Goal: Task Accomplishment & Management: Complete application form

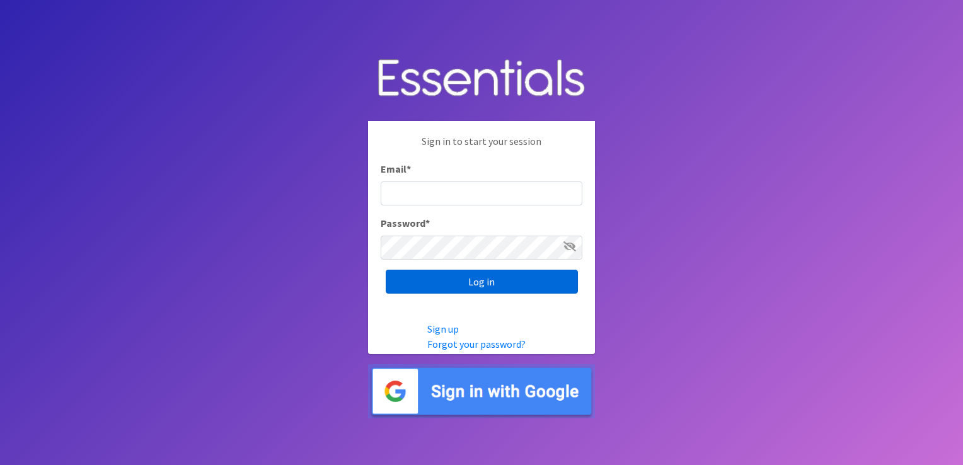
type input "[EMAIL_ADDRESS][DOMAIN_NAME]"
click at [475, 284] on input "Log in" at bounding box center [482, 282] width 192 height 24
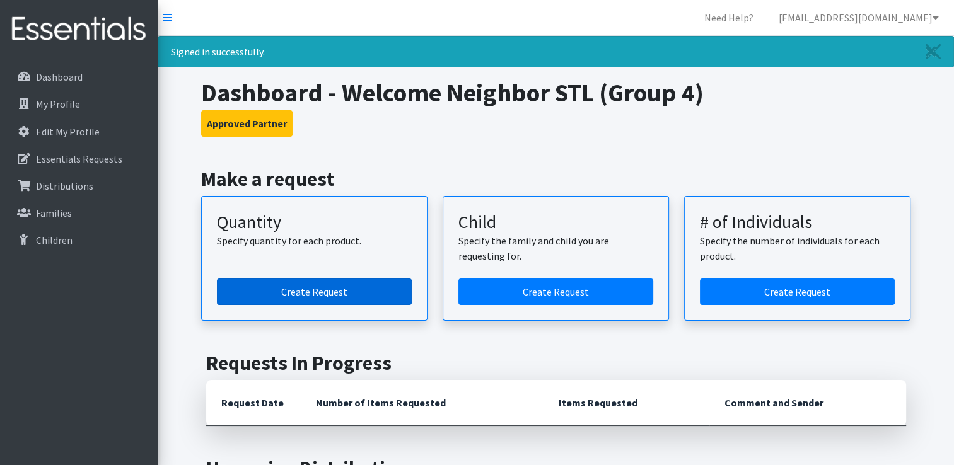
click at [316, 289] on link "Create Request" at bounding box center [314, 292] width 195 height 26
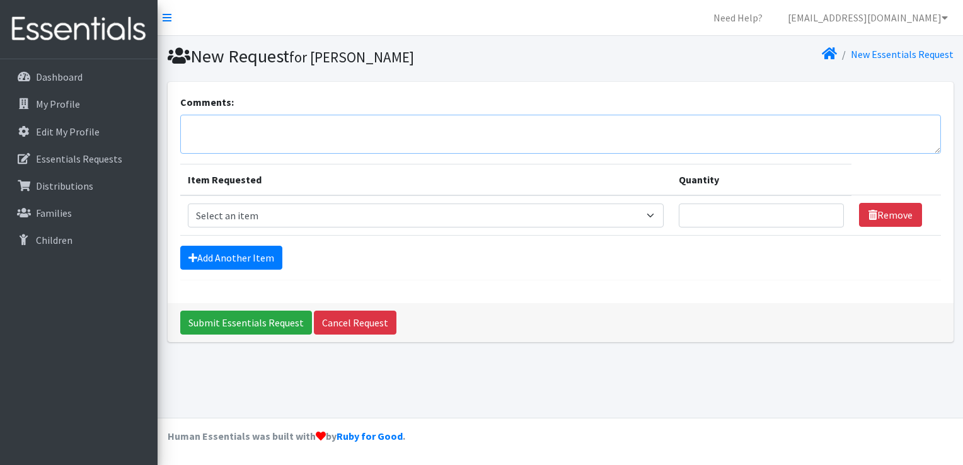
click at [211, 127] on textarea "Comments:" at bounding box center [560, 134] width 761 height 39
type textarea "Crystal Johnson"
click at [656, 214] on select "Select an item Size 0/Newborn Size 1 Size 2 Size 3 Size 4 Size 5 Size 6 Size 7 …" at bounding box center [426, 216] width 477 height 24
select select "1094"
click at [188, 204] on select "Select an item Size 0/Newborn Size 1 Size 2 Size 3 Size 4 Size 5 Size 6 Size 7 …" at bounding box center [426, 216] width 477 height 24
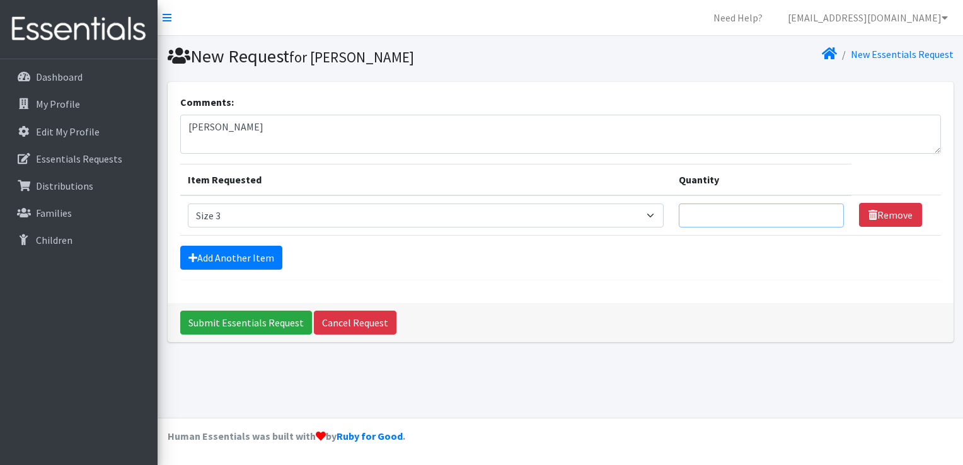
click at [800, 209] on input "Quantity" at bounding box center [761, 216] width 165 height 24
click at [828, 213] on input "1" at bounding box center [761, 216] width 165 height 24
type input "2"
click at [827, 213] on input "2" at bounding box center [761, 216] width 165 height 24
type input "50"
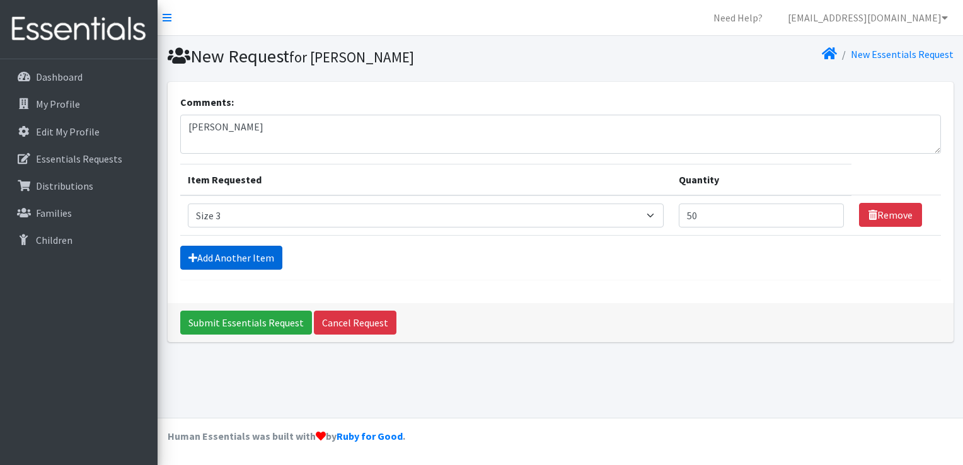
click at [245, 256] on link "Add Another Item" at bounding box center [231, 258] width 102 height 24
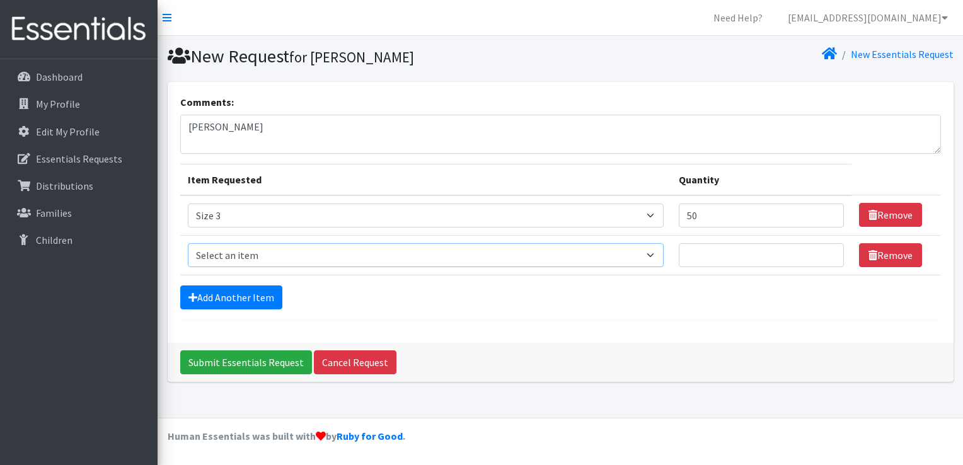
click at [655, 252] on select "Select an item Size 0/Newborn Size 1 Size 2 Size 3 Size 4 Size 5 Size 6 Size 7 …" at bounding box center [426, 255] width 477 height 24
select select "1097"
click at [188, 243] on select "Select an item Size 0/Newborn Size 1 Size 2 Size 3 Size 4 Size 5 Size 6 Size 7 …" at bounding box center [426, 255] width 477 height 24
click at [737, 256] on input "Quantity" at bounding box center [761, 255] width 165 height 24
type input "50"
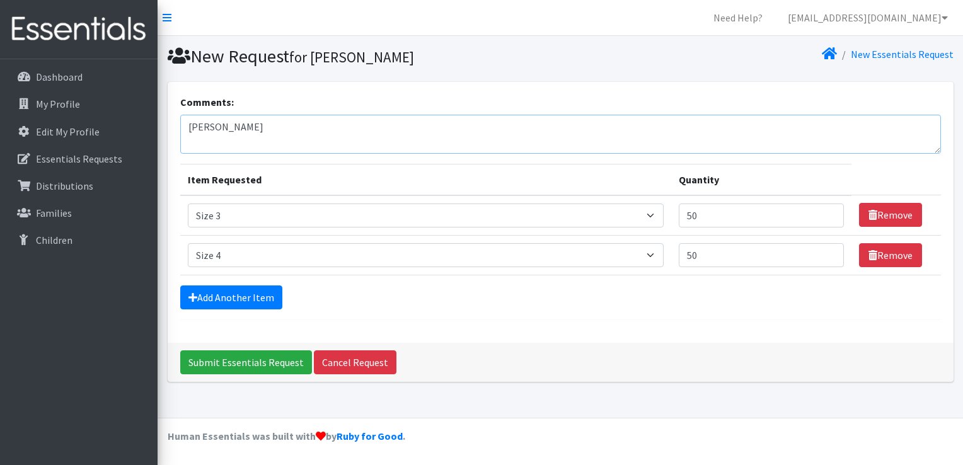
click at [245, 120] on textarea "Crystal Johnson" at bounding box center [560, 134] width 761 height 39
type textarea "Crystal Johnston"
click at [272, 361] on input "Submit Essentials Request" at bounding box center [246, 363] width 132 height 24
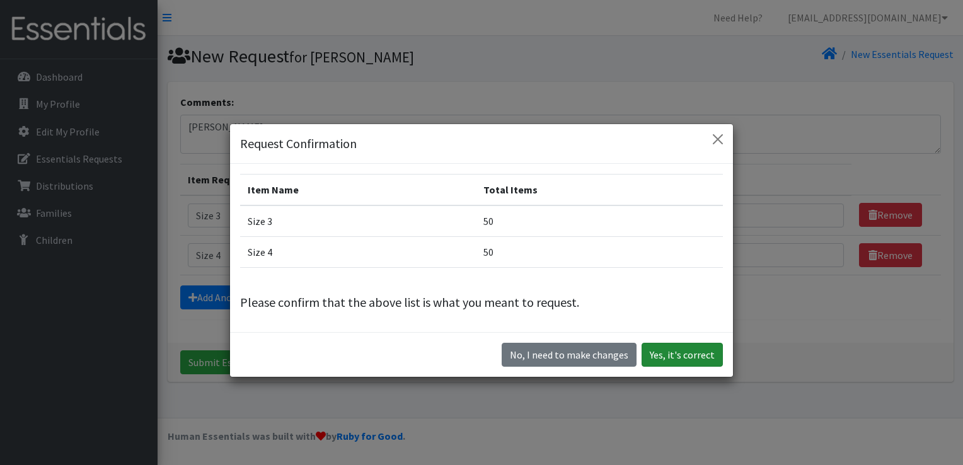
click at [698, 351] on button "Yes, it's correct" at bounding box center [682, 355] width 81 height 24
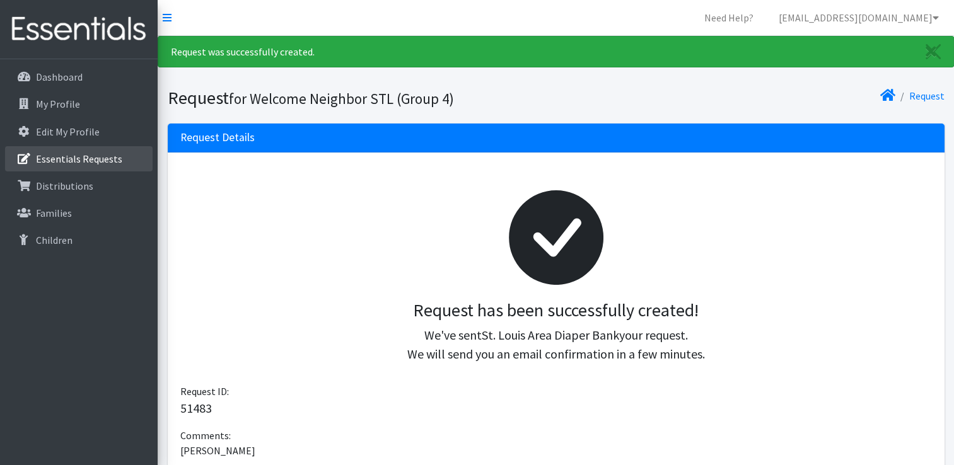
click at [64, 155] on p "Essentials Requests" at bounding box center [79, 159] width 86 height 13
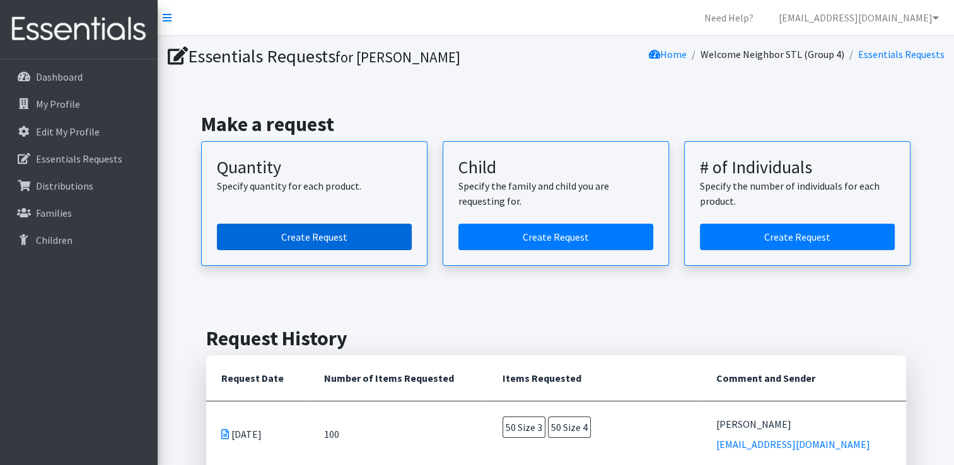
click at [303, 236] on link "Create Request" at bounding box center [314, 237] width 195 height 26
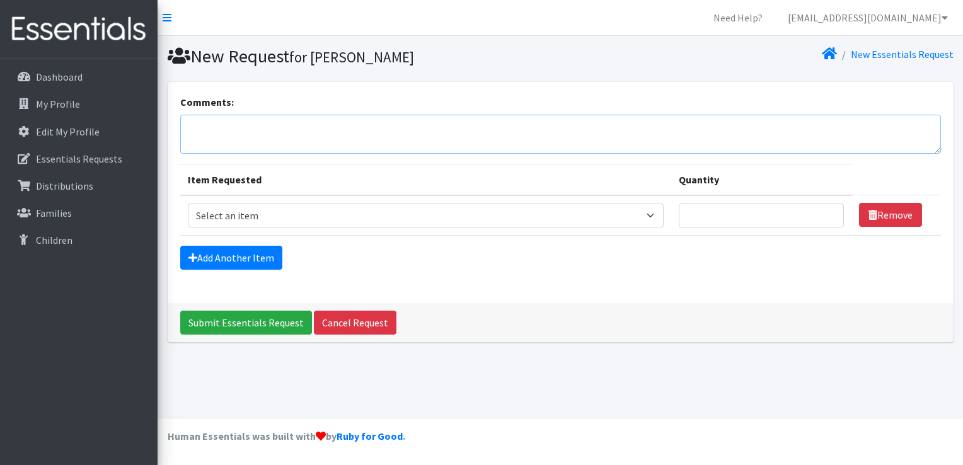
click at [247, 122] on textarea "Comments:" at bounding box center [560, 134] width 761 height 39
type textarea "[PERSON_NAME]"
click at [658, 216] on select "Select an item Size 0/Newborn Size 1 Size 2 Size 3 Size 4 Size 5 Size 6 Size 7 …" at bounding box center [426, 216] width 477 height 24
select select "1094"
click at [188, 204] on select "Select an item Size 0/Newborn Size 1 Size 2 Size 3 Size 4 Size 5 Size 6 Size 7 …" at bounding box center [426, 216] width 477 height 24
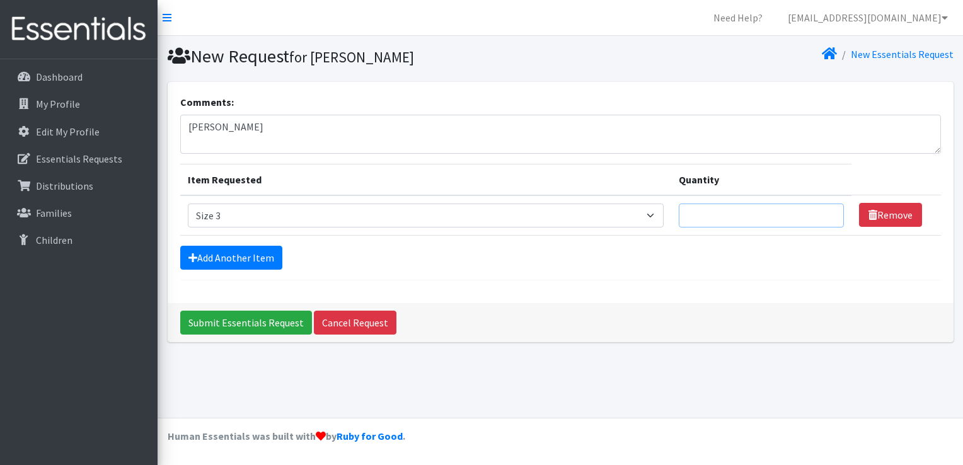
click at [799, 215] on input "Quantity" at bounding box center [761, 216] width 165 height 24
type input "50"
click at [273, 258] on link "Add Another Item" at bounding box center [231, 258] width 102 height 24
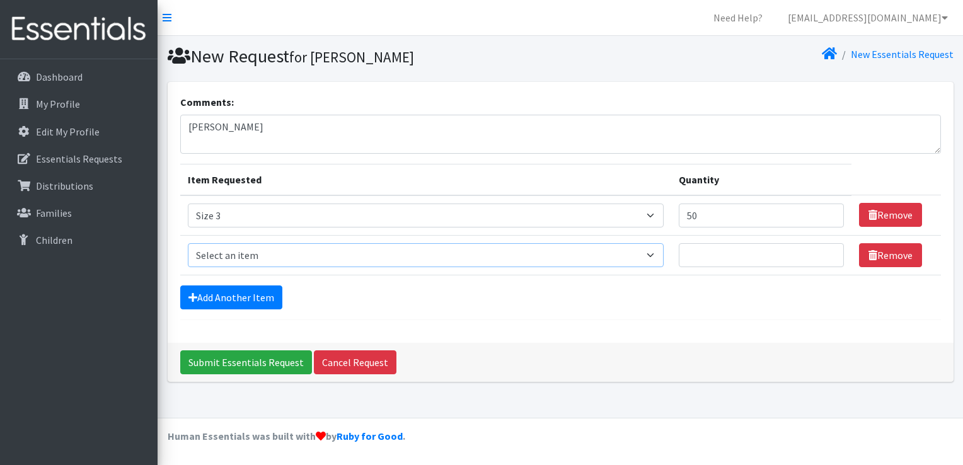
click at [651, 253] on select "Select an item Size 0/Newborn Size 1 Size 2 Size 3 Size 4 Size 5 Size 6 Size 7 …" at bounding box center [426, 255] width 477 height 24
select select "1097"
click at [188, 243] on select "Select an item Size 0/Newborn Size 1 Size 2 Size 3 Size 4 Size 5 Size 6 Size 7 …" at bounding box center [426, 255] width 477 height 24
click at [752, 260] on input "Quantity" at bounding box center [761, 255] width 165 height 24
type input "1"
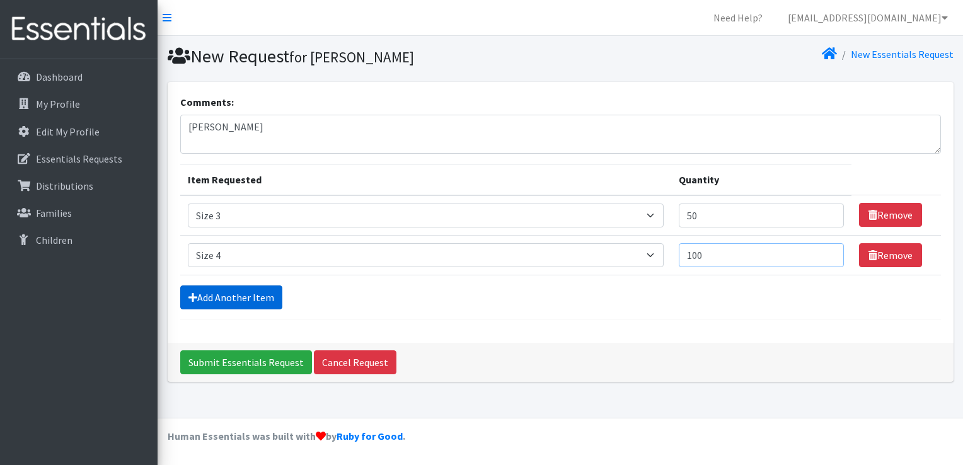
type input "100"
click at [244, 299] on link "Add Another Item" at bounding box center [231, 298] width 102 height 24
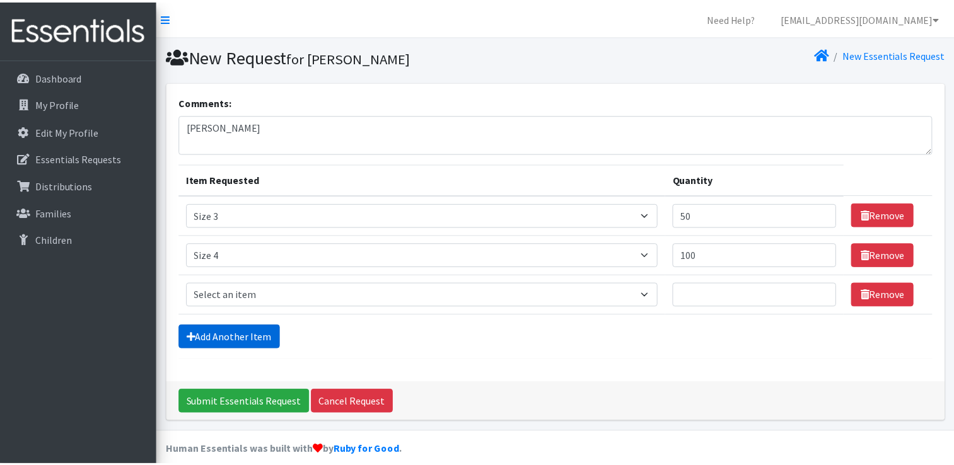
scroll to position [11, 0]
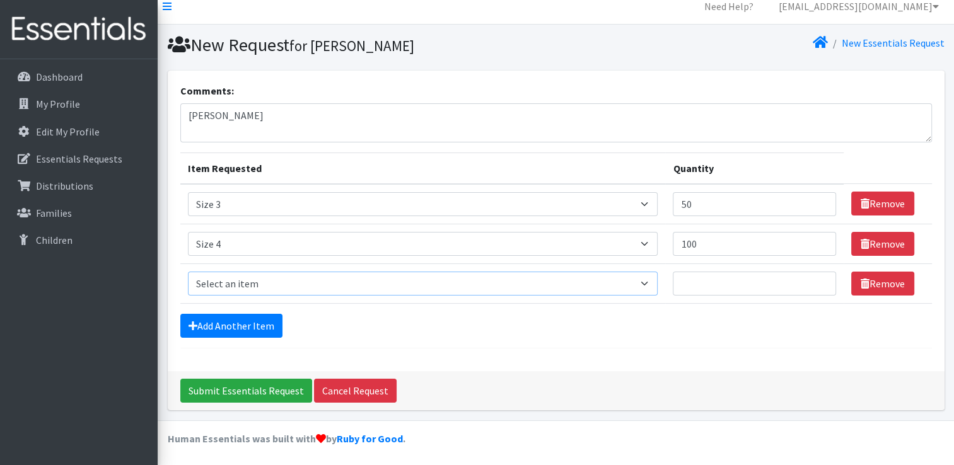
click at [654, 281] on select "Select an item Size 0/Newborn Size 1 Size 2 Size 3 Size 4 Size 5 Size 6 Size 7 …" at bounding box center [423, 284] width 470 height 24
select select "1098"
click at [188, 272] on select "Select an item Size 0/Newborn Size 1 Size 2 Size 3 Size 4 Size 5 Size 6 Size 7 …" at bounding box center [423, 284] width 470 height 24
click at [694, 284] on input "Quantity" at bounding box center [754, 284] width 163 height 24
type input "150"
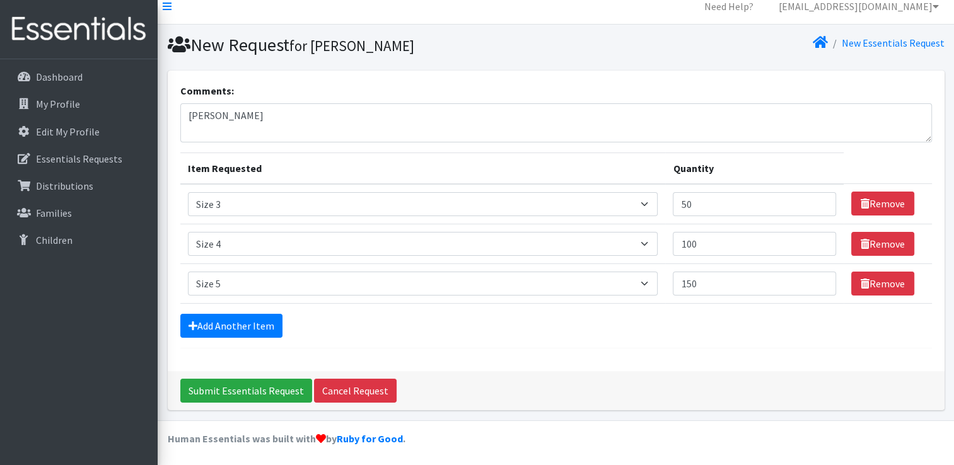
click at [665, 355] on div "Comments: Sara Nations Item Requested Quantity Item Requested Select an item Si…" at bounding box center [556, 221] width 777 height 301
click at [240, 382] on input "Submit Essentials Request" at bounding box center [246, 391] width 132 height 24
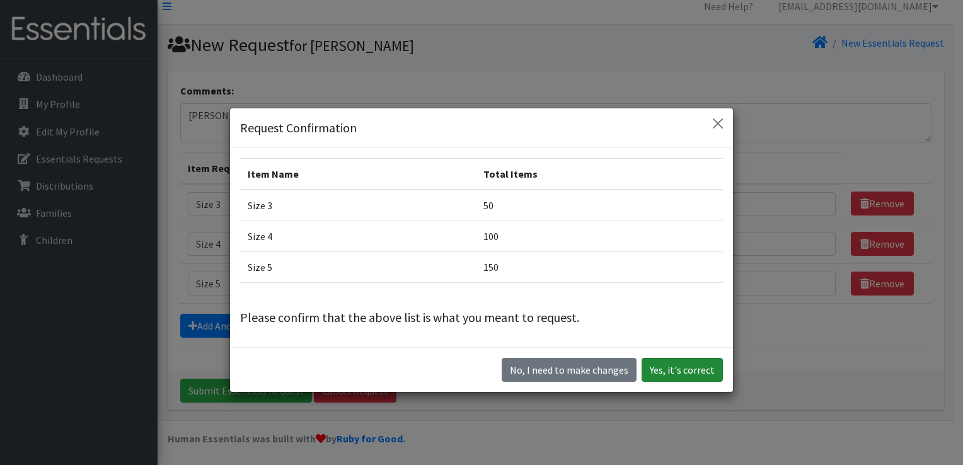
click at [663, 372] on button "Yes, it's correct" at bounding box center [682, 370] width 81 height 24
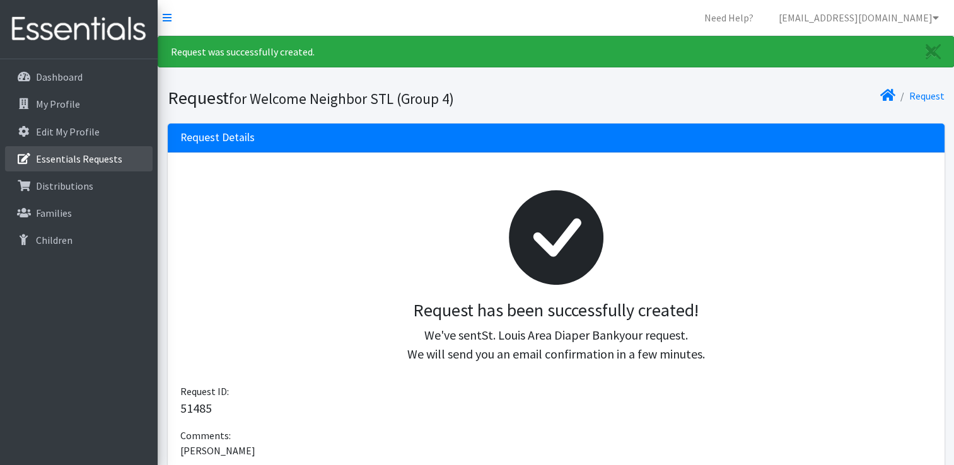
click at [88, 154] on p "Essentials Requests" at bounding box center [79, 159] width 86 height 13
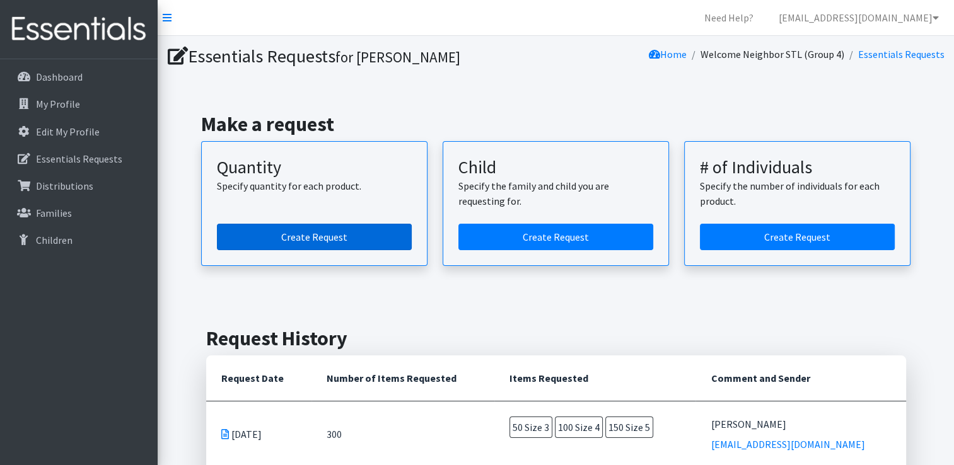
click at [248, 238] on link "Create Request" at bounding box center [314, 237] width 195 height 26
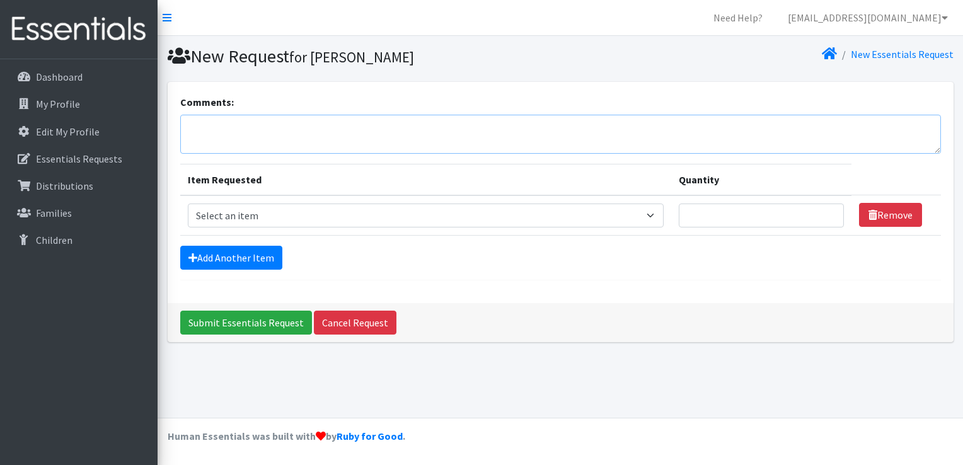
click at [204, 130] on textarea "Comments:" at bounding box center [560, 134] width 761 height 39
type textarea "[PERSON_NAME]"
click at [649, 214] on select "Select an item Size 0/Newborn Size 1 Size 2 Size 3 Size 4 Size 5 Size 6 Size 7 …" at bounding box center [426, 216] width 477 height 24
select select "1094"
click at [188, 204] on select "Select an item Size 0/Newborn Size 1 Size 2 Size 3 Size 4 Size 5 Size 6 Size 7 …" at bounding box center [426, 216] width 477 height 24
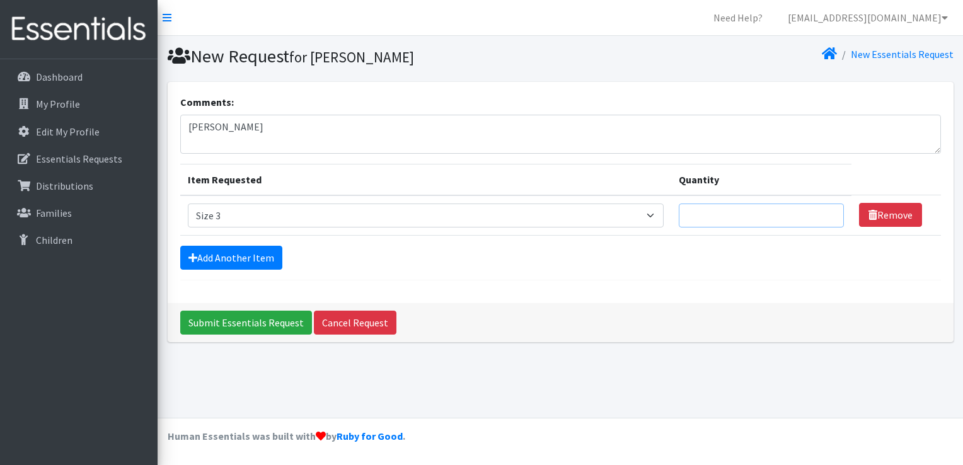
click at [741, 211] on input "Quantity" at bounding box center [761, 216] width 165 height 24
type input "50"
click at [235, 256] on link "Add Another Item" at bounding box center [231, 258] width 102 height 24
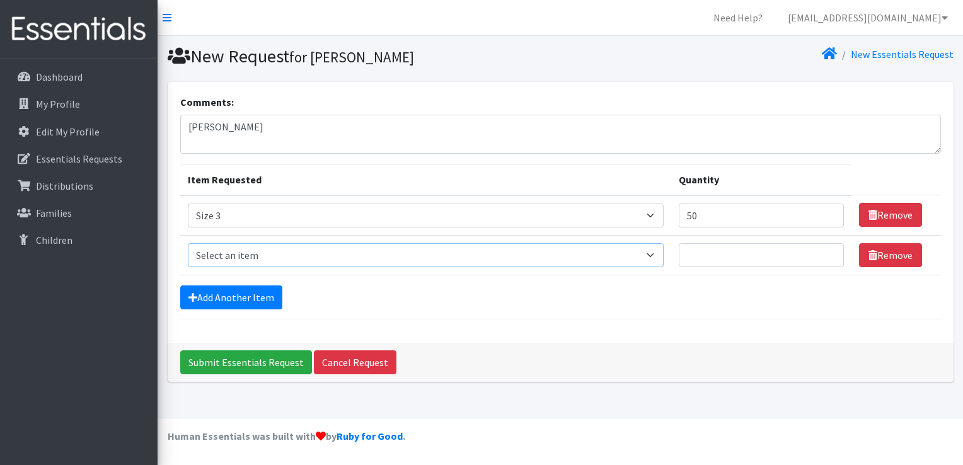
click at [658, 254] on select "Select an item Size 0/Newborn Size 1 Size 2 Size 3 Size 4 Size 5 Size 6 Size 7 …" at bounding box center [426, 255] width 477 height 24
select select "1097"
click at [188, 243] on select "Select an item Size 0/Newborn Size 1 Size 2 Size 3 Size 4 Size 5 Size 6 Size 7 …" at bounding box center [426, 255] width 477 height 24
click at [762, 258] on input "Quantity" at bounding box center [761, 255] width 165 height 24
type input "100"
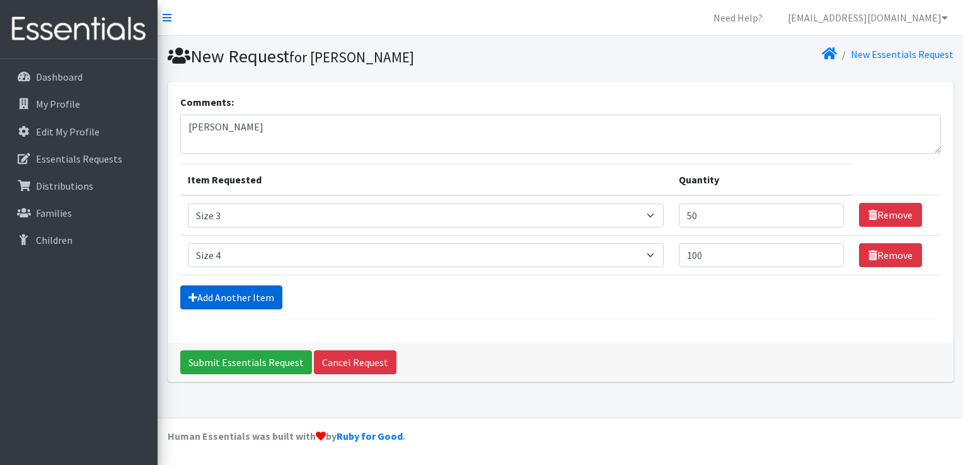
click at [261, 298] on link "Add Another Item" at bounding box center [231, 298] width 102 height 24
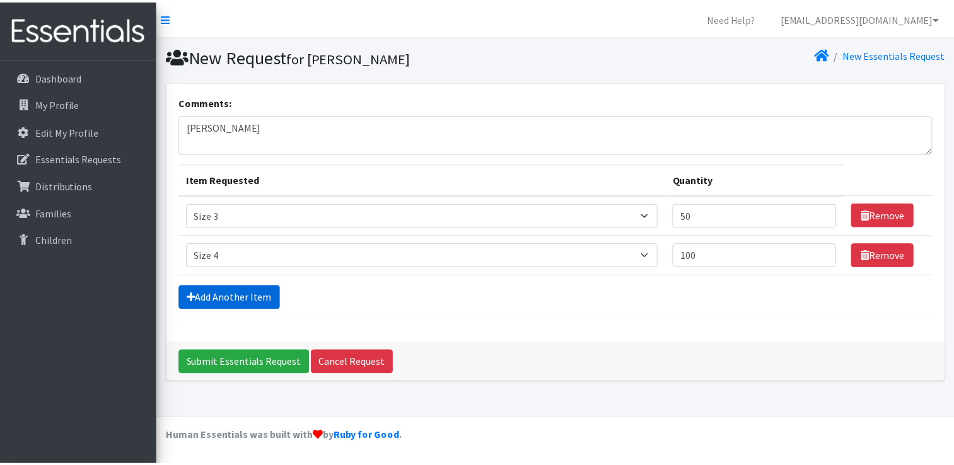
scroll to position [11, 0]
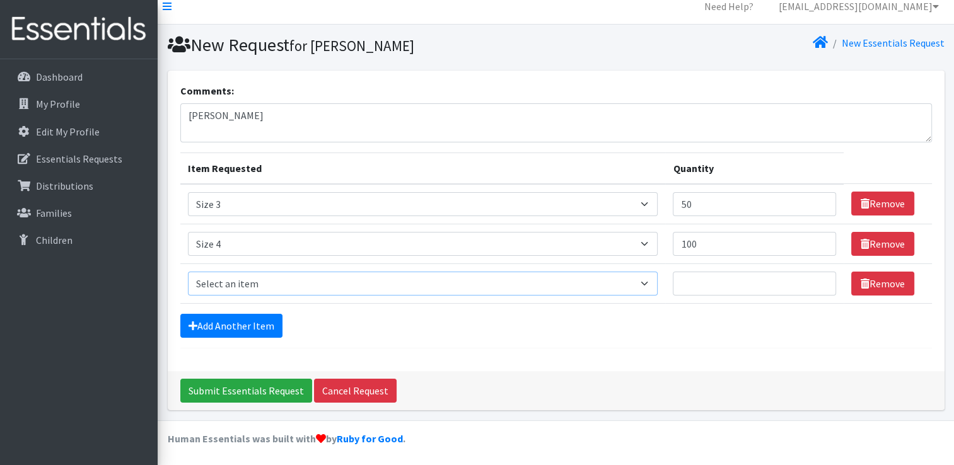
click at [646, 281] on select "Select an item Size 0/Newborn Size 1 Size 2 Size 3 Size 4 Size 5 Size 6 Size 7 …" at bounding box center [423, 284] width 470 height 24
select select "1098"
click at [188, 272] on select "Select an item Size 0/Newborn Size 1 Size 2 Size 3 Size 4 Size 5 Size 6 Size 7 …" at bounding box center [423, 284] width 470 height 24
click at [734, 283] on input "Quantity" at bounding box center [754, 284] width 163 height 24
type input "150"
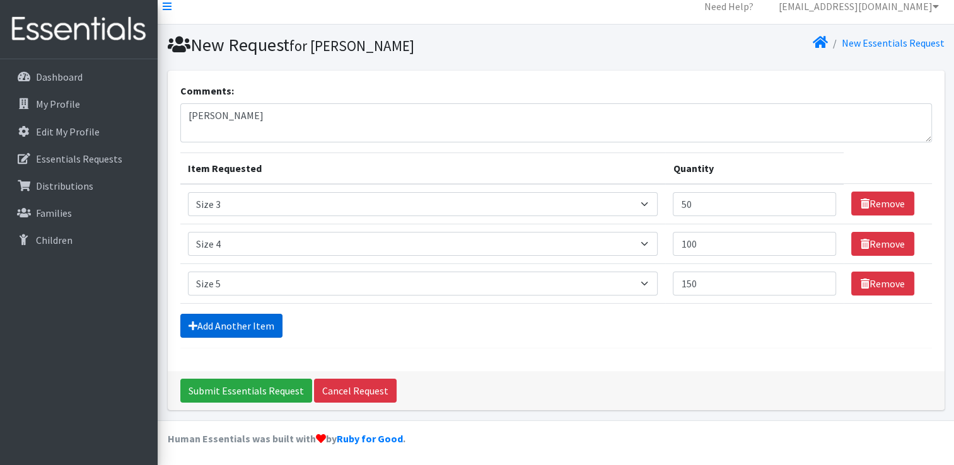
click at [237, 329] on link "Add Another Item" at bounding box center [231, 326] width 102 height 24
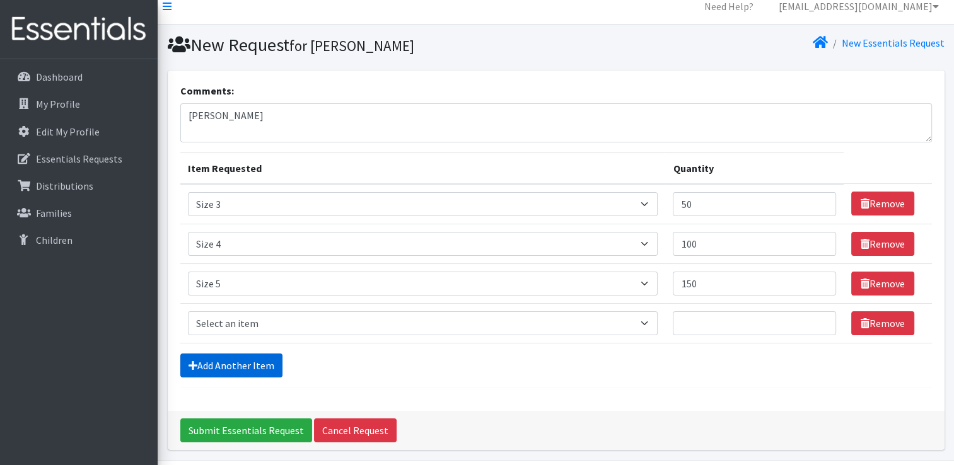
scroll to position [51, 0]
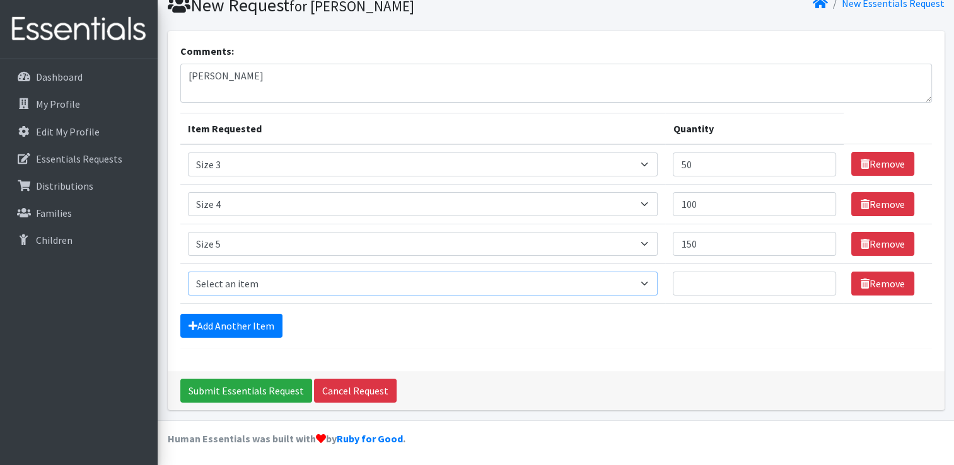
click at [214, 276] on select "Select an item Size 0/Newborn Size 1 Size 2 Size 3 Size 4 Size 5 Size 6 Size 7 …" at bounding box center [423, 284] width 470 height 24
select select "1100"
click at [188, 272] on select "Select an item Size 0/Newborn Size 1 Size 2 Size 3 Size 4 Size 5 Size 6 Size 7 …" at bounding box center [423, 284] width 470 height 24
click at [696, 276] on input "Quantity" at bounding box center [754, 284] width 163 height 24
type input "100"
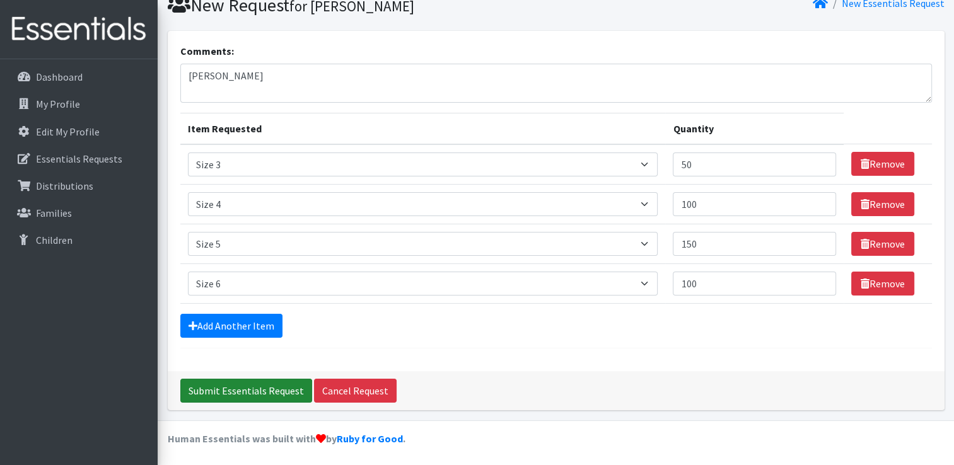
click at [274, 390] on input "Submit Essentials Request" at bounding box center [246, 391] width 132 height 24
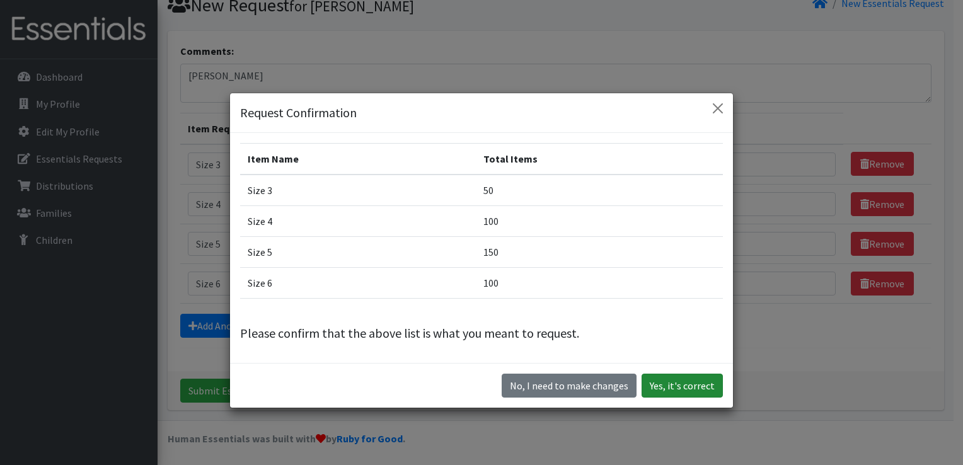
click at [683, 385] on button "Yes, it's correct" at bounding box center [682, 386] width 81 height 24
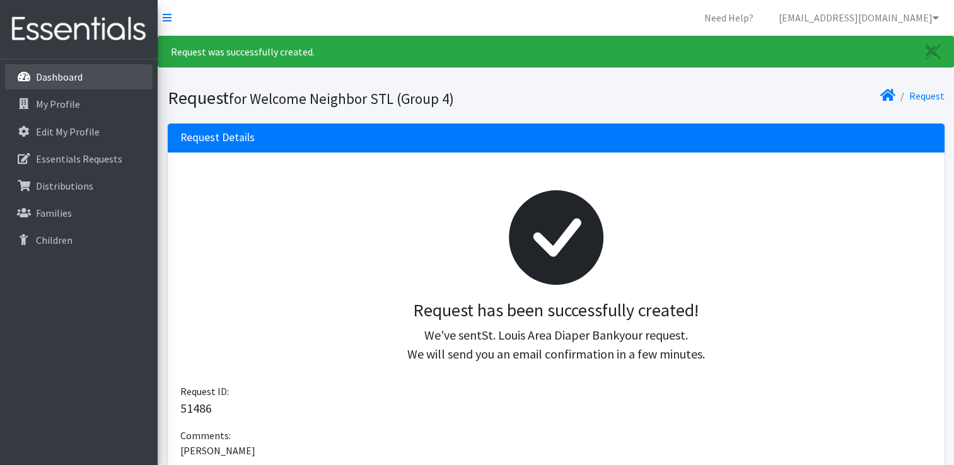
click at [38, 74] on p "Dashboard" at bounding box center [59, 77] width 47 height 13
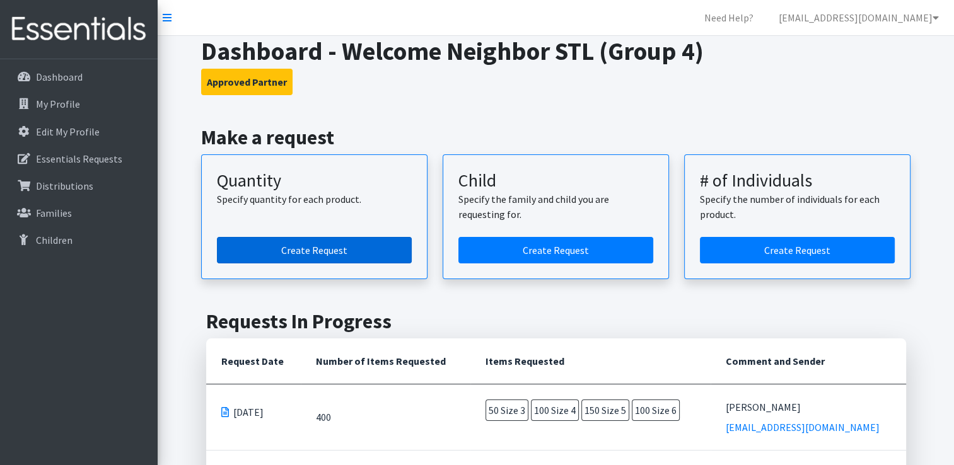
click at [353, 247] on link "Create Request" at bounding box center [314, 250] width 195 height 26
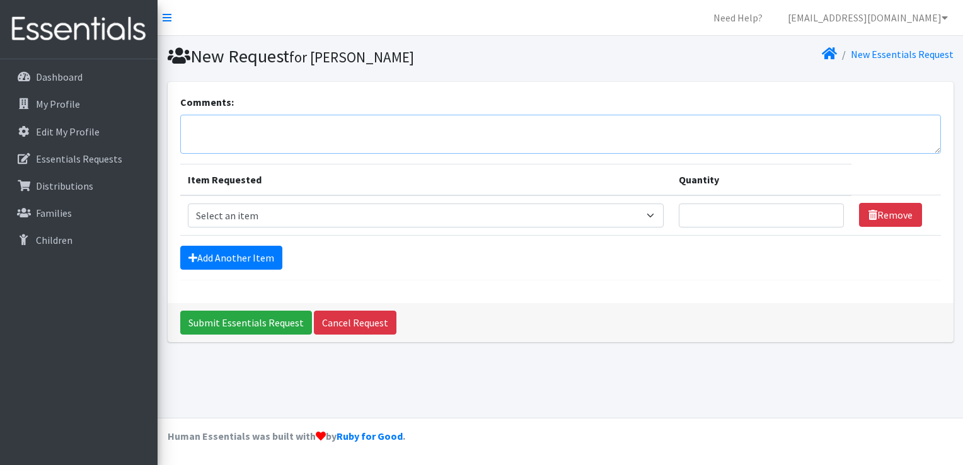
click at [219, 117] on textarea "Comments:" at bounding box center [560, 134] width 761 height 39
type textarea "[PERSON_NAME]"
click at [654, 212] on select "Select an item Size 0/Newborn Size 1 Size 2 Size 3 Size 4 Size 5 Size 6 Size 7 …" at bounding box center [426, 216] width 477 height 24
select select "1091"
click at [188, 204] on select "Select an item Size 0/Newborn Size 1 Size 2 Size 3 Size 4 Size 5 Size 6 Size 7 …" at bounding box center [426, 216] width 477 height 24
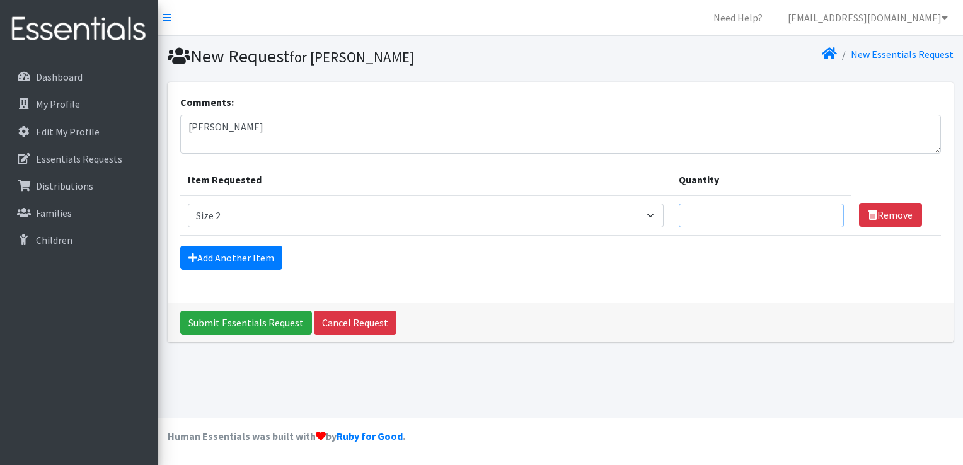
click at [729, 219] on input "Quantity" at bounding box center [761, 216] width 165 height 24
type input "100"
click at [252, 260] on link "Add Another Item" at bounding box center [231, 258] width 102 height 24
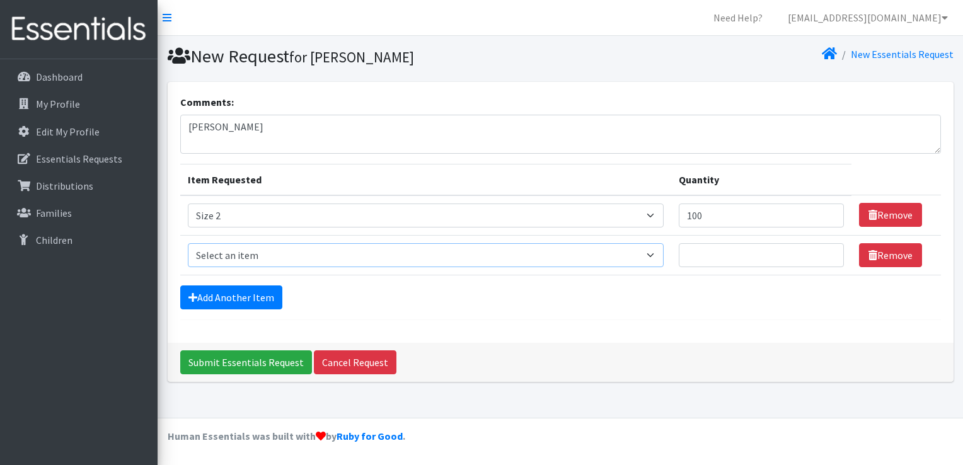
click at [653, 256] on select "Select an item Size 0/Newborn Size 1 Size 2 Size 3 Size 4 Size 5 Size 6 Size 7 …" at bounding box center [426, 255] width 477 height 24
select select "1098"
click at [188, 243] on select "Select an item Size 0/Newborn Size 1 Size 2 Size 3 Size 4 Size 5 Size 6 Size 7 …" at bounding box center [426, 255] width 477 height 24
click at [750, 258] on input "Quantity" at bounding box center [761, 255] width 165 height 24
type input "150"
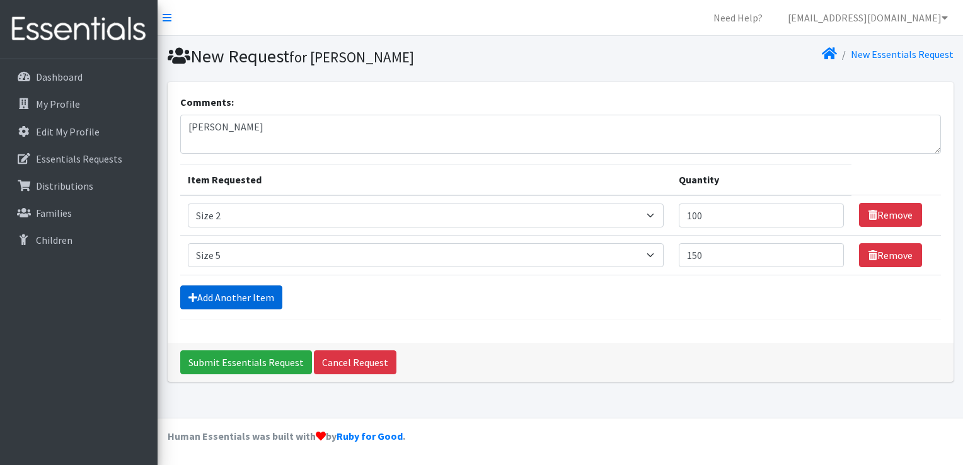
click at [232, 296] on link "Add Another Item" at bounding box center [231, 298] width 102 height 24
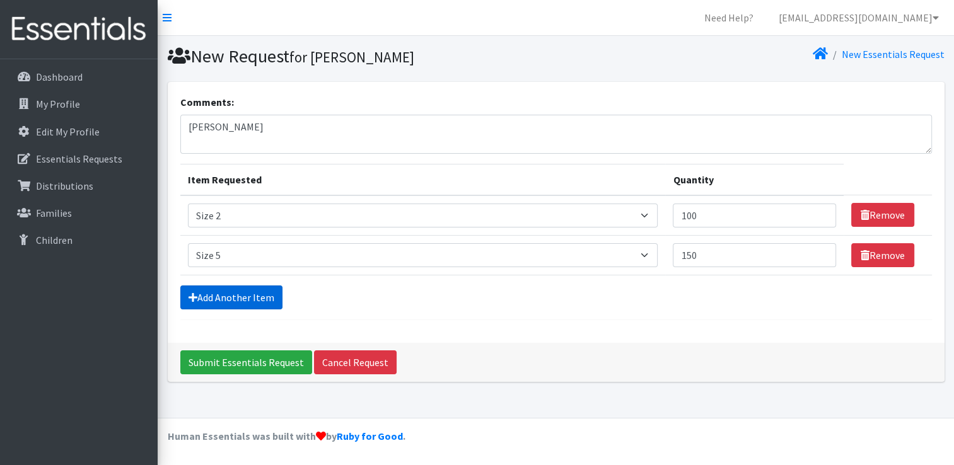
scroll to position [11, 0]
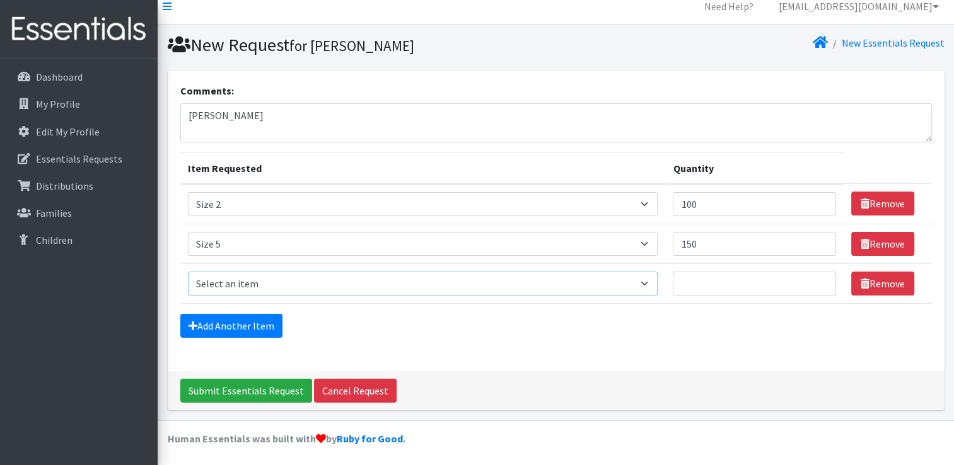
click at [652, 279] on select "Select an item Size 0/Newborn Size 1 Size 2 Size 3 Size 4 Size 5 Size 6 Size 7 …" at bounding box center [423, 284] width 470 height 24
select select "1100"
click at [188, 272] on select "Select an item Size 0/Newborn Size 1 Size 2 Size 3 Size 4 Size 5 Size 6 Size 7 …" at bounding box center [423, 284] width 470 height 24
click at [695, 286] on input "Quantity" at bounding box center [754, 284] width 163 height 24
type input "100"
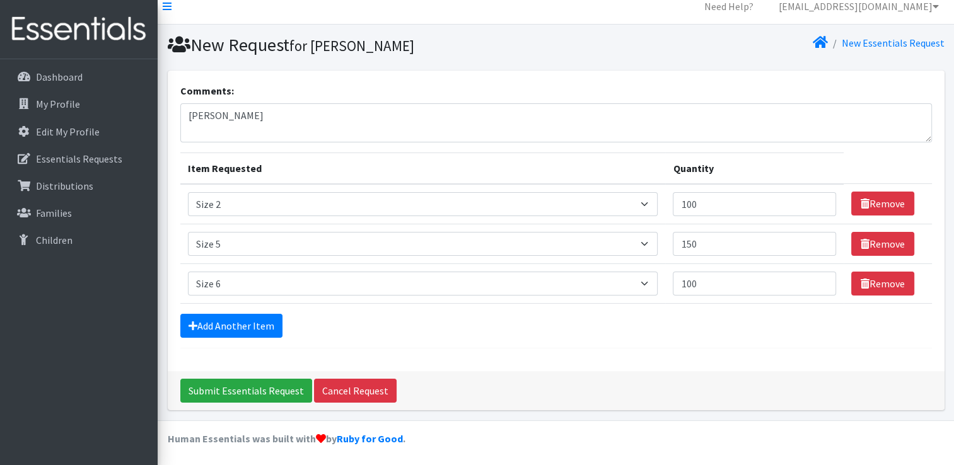
drag, startPoint x: 681, startPoint y: 371, endPoint x: 621, endPoint y: 340, distance: 67.1
click at [621, 340] on form "Comments: Diane Dunning-Gill Item Requested Quantity Item Requested Select an i…" at bounding box center [556, 215] width 752 height 265
click at [207, 388] on input "Submit Essentials Request" at bounding box center [246, 391] width 132 height 24
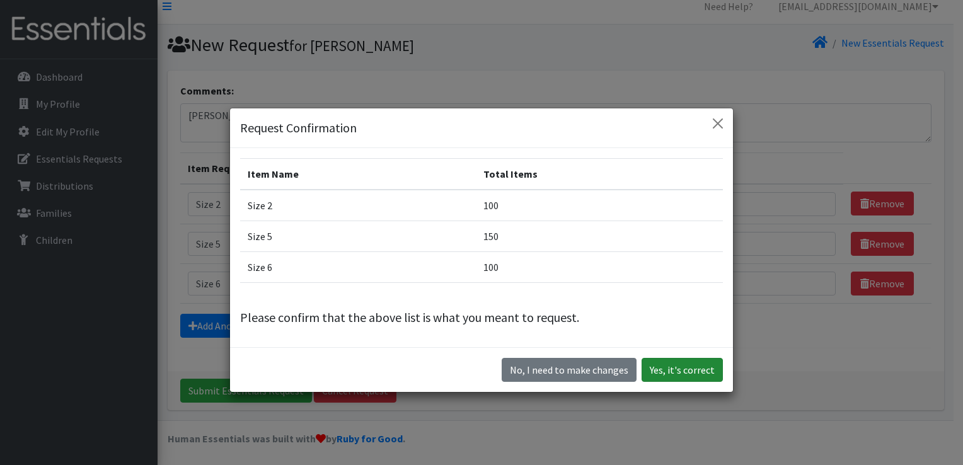
click at [656, 373] on button "Yes, it's correct" at bounding box center [682, 370] width 81 height 24
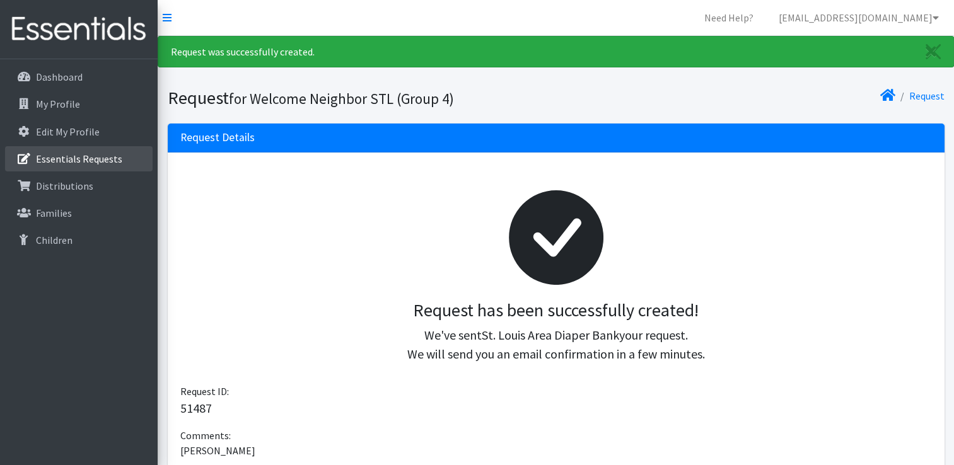
click at [98, 155] on p "Essentials Requests" at bounding box center [79, 159] width 86 height 13
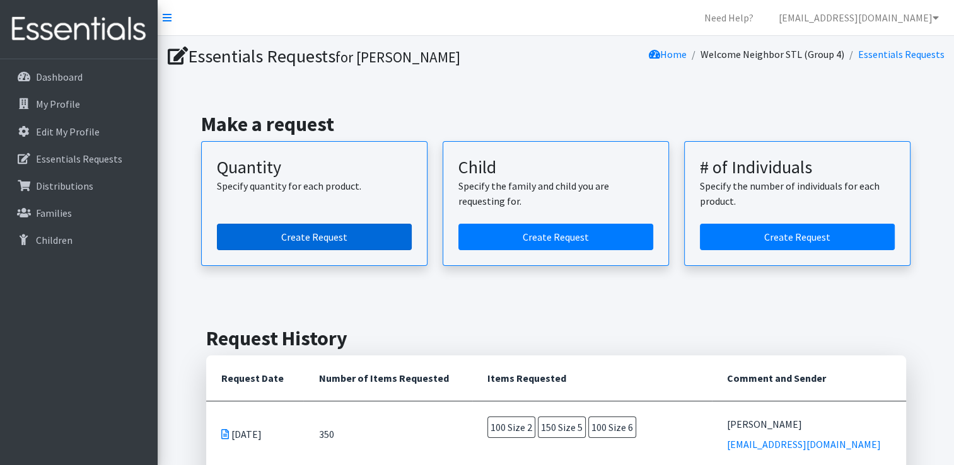
click at [342, 235] on link "Create Request" at bounding box center [314, 237] width 195 height 26
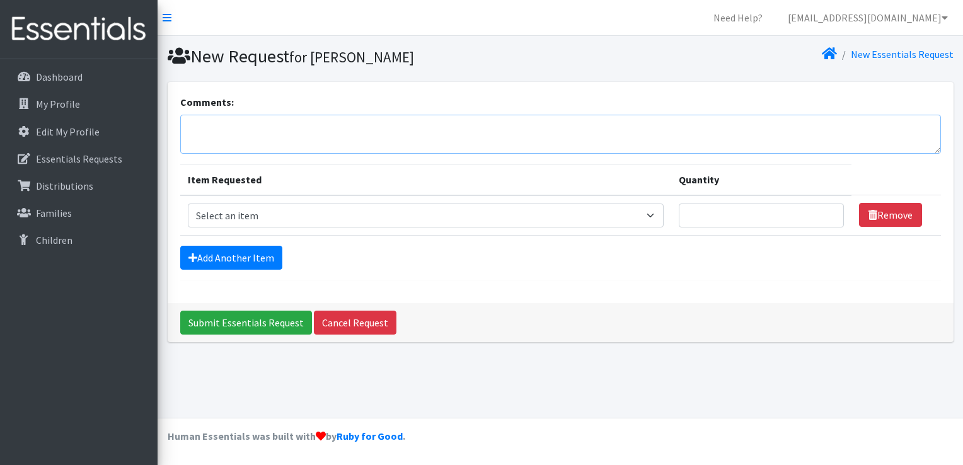
click at [295, 122] on textarea "Comments:" at bounding box center [560, 134] width 761 height 39
type textarea "[PERSON_NAME]"
drag, startPoint x: 655, startPoint y: 214, endPoint x: 521, endPoint y: 204, distance: 134.0
click at [521, 204] on select "Select an item Size 0/Newborn Size 1 Size 2 Size 3 Size 4 Size 5 Size 6 Size 7 …" at bounding box center [426, 216] width 477 height 24
select select "1094"
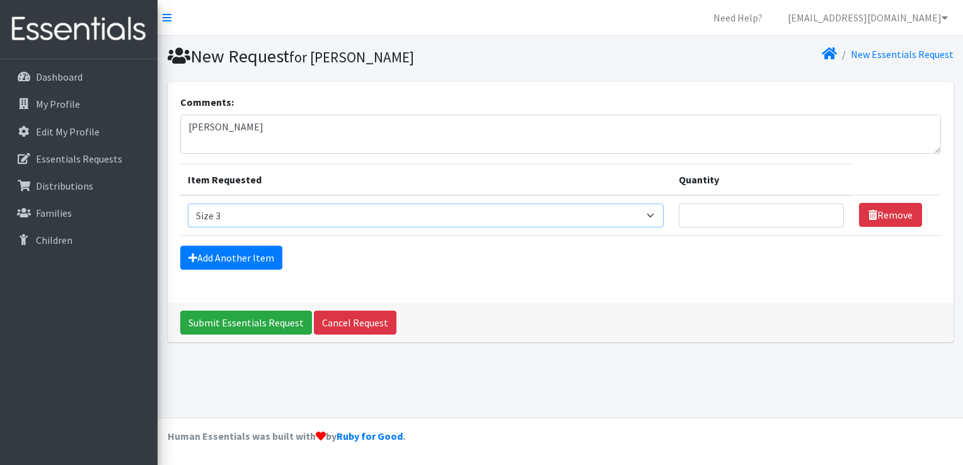
click at [188, 204] on select "Select an item Size 0/Newborn Size 1 Size 2 Size 3 Size 4 Size 5 Size 6 Size 7 …" at bounding box center [426, 216] width 477 height 24
click at [753, 215] on input "Quantity" at bounding box center [761, 216] width 165 height 24
type input "50"
click at [240, 253] on link "Add Another Item" at bounding box center [231, 258] width 102 height 24
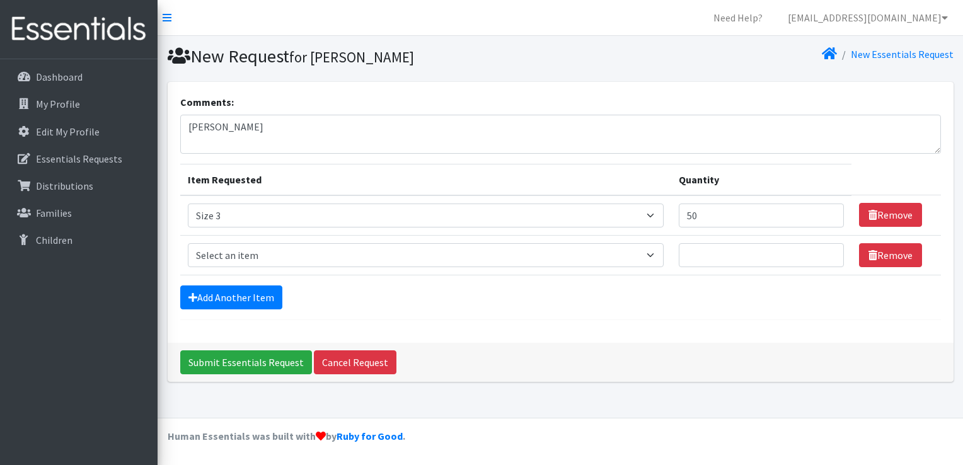
drag, startPoint x: 657, startPoint y: 256, endPoint x: 455, endPoint y: 238, distance: 203.2
drag, startPoint x: 455, startPoint y: 238, endPoint x: 441, endPoint y: 263, distance: 28.5
click at [441, 263] on select "Select an item Size 0/Newborn Size 1 Size 2 Size 3 Size 4 Size 5 Size 6 Size 7 …" at bounding box center [426, 255] width 477 height 24
select select "1097"
click at [188, 243] on select "Select an item Size 0/Newborn Size 1 Size 2 Size 3 Size 4 Size 5 Size 6 Size 7 …" at bounding box center [426, 255] width 477 height 24
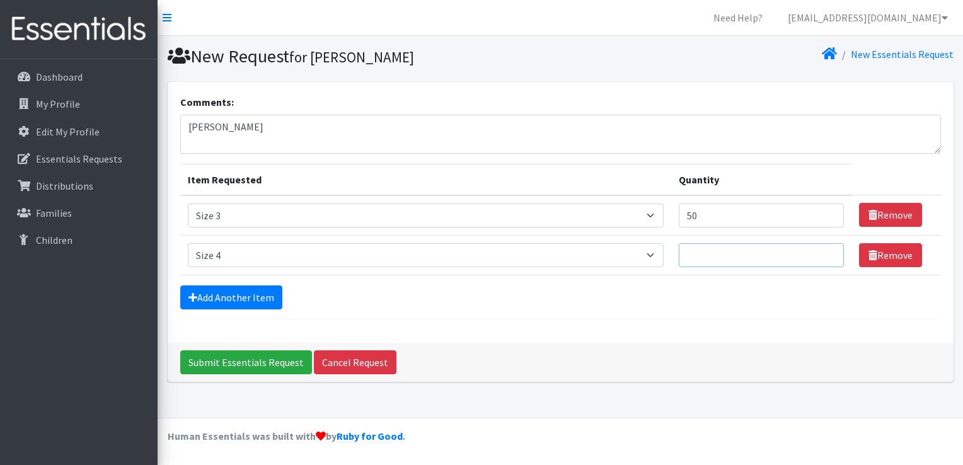
click at [785, 259] on input "Quantity" at bounding box center [761, 255] width 165 height 24
type input "150"
click at [245, 299] on link "Add Another Item" at bounding box center [231, 298] width 102 height 24
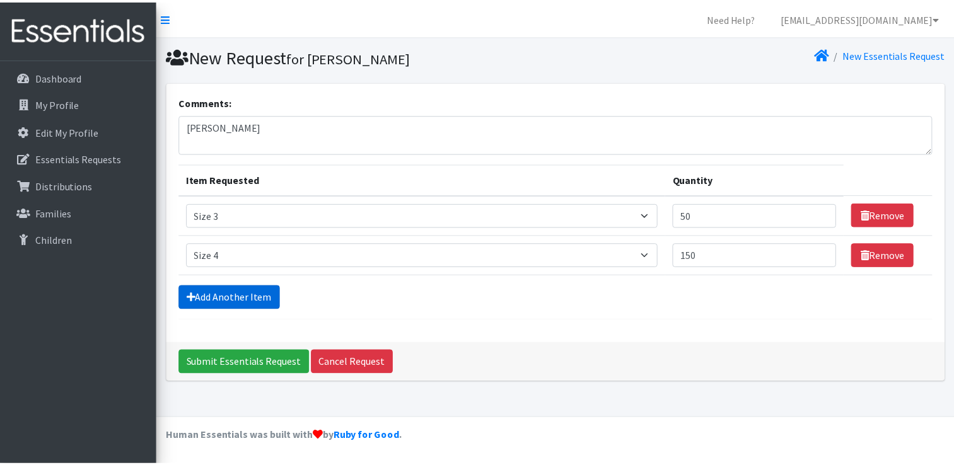
scroll to position [11, 0]
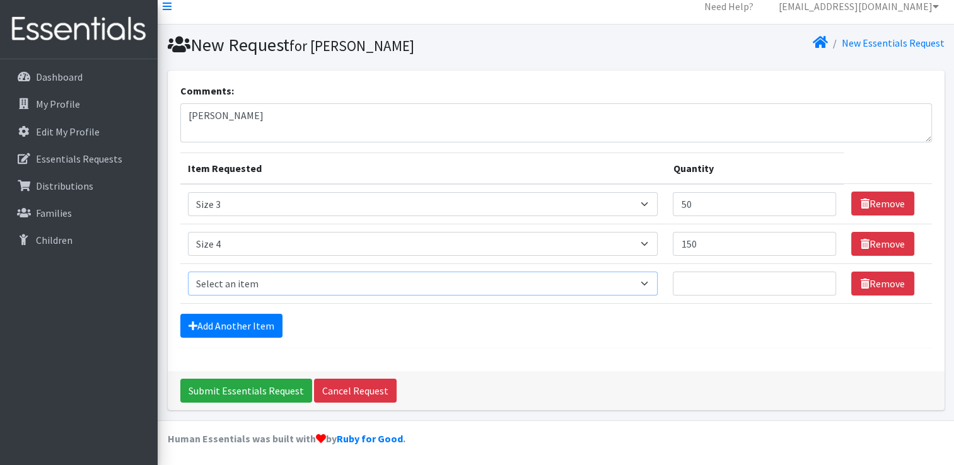
click at [649, 284] on select "Select an item Size 0/Newborn Size 1 Size 2 Size 3 Size 4 Size 5 Size 6 Size 7 …" at bounding box center [423, 284] width 470 height 24
select select "1098"
click at [188, 272] on select "Select an item Size 0/Newborn Size 1 Size 2 Size 3 Size 4 Size 5 Size 6 Size 7 …" at bounding box center [423, 284] width 470 height 24
click at [802, 282] on input "Quantity" at bounding box center [754, 284] width 163 height 24
type input "1"
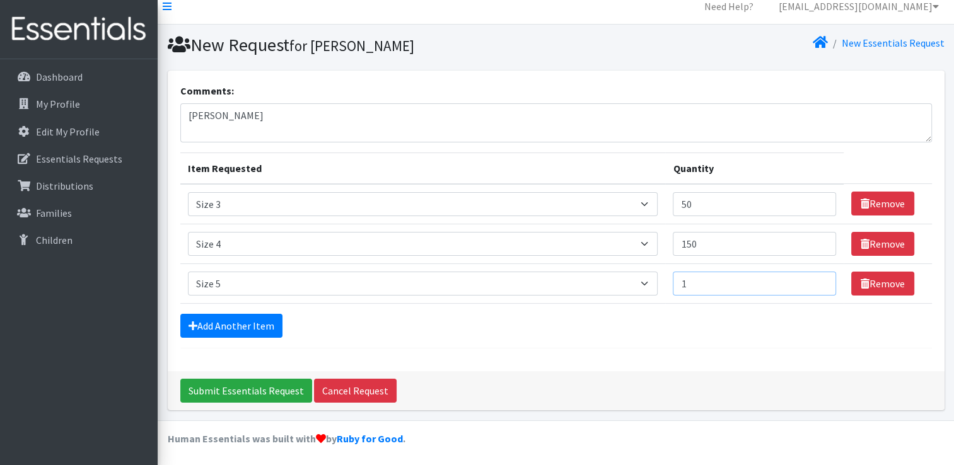
click at [819, 279] on input "1" at bounding box center [754, 284] width 163 height 24
type input "50"
click at [233, 327] on link "Add Another Item" at bounding box center [231, 326] width 102 height 24
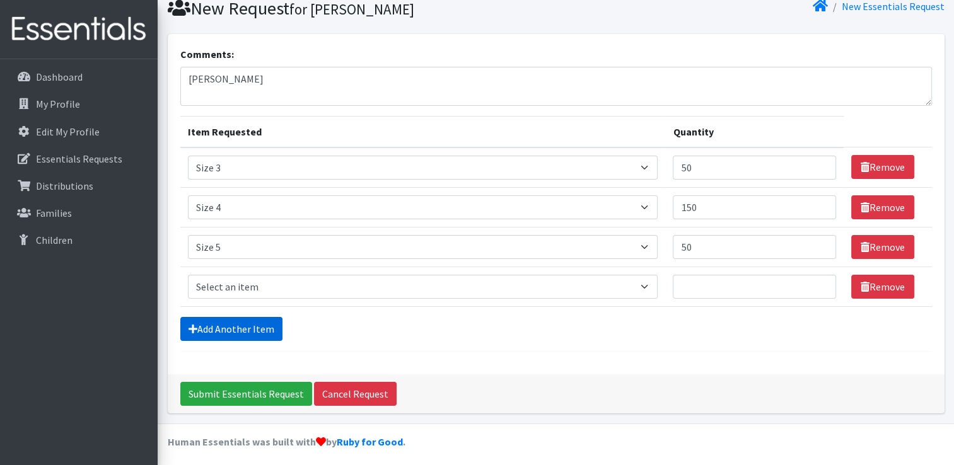
scroll to position [51, 0]
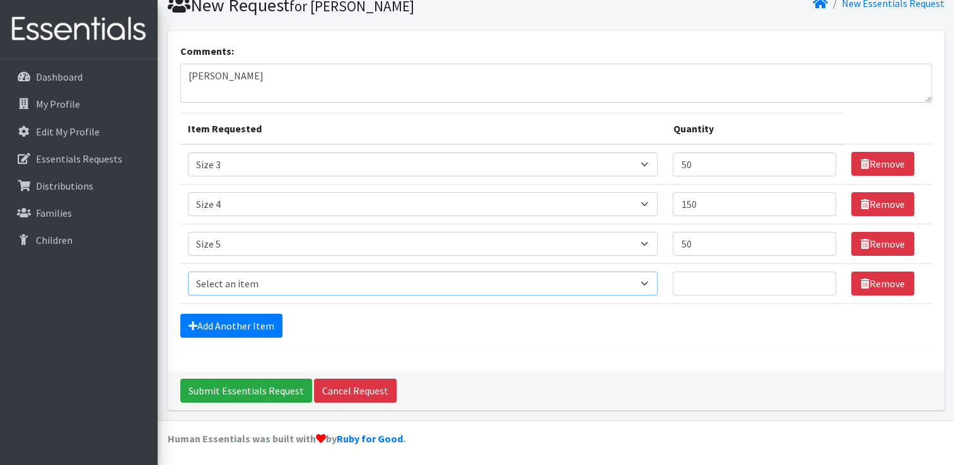
click at [646, 284] on select "Select an item Size 0/Newborn Size 1 Size 2 Size 3 Size 4 Size 5 Size 6 Size 7 …" at bounding box center [423, 284] width 470 height 24
select select "1100"
click at [188, 272] on select "Select an item Size 0/Newborn Size 1 Size 2 Size 3 Size 4 Size 5 Size 6 Size 7 …" at bounding box center [423, 284] width 470 height 24
click at [769, 281] on input "Quantity" at bounding box center [754, 284] width 163 height 24
type input "200"
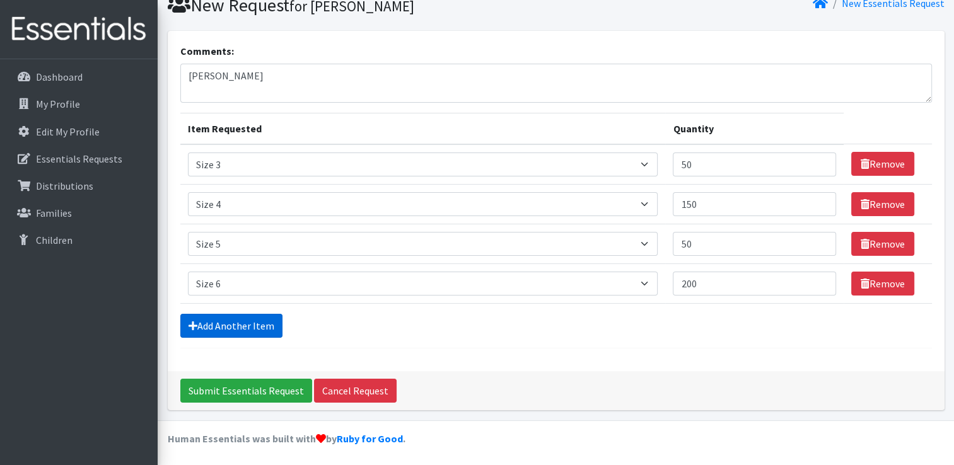
click at [248, 324] on link "Add Another Item" at bounding box center [231, 326] width 102 height 24
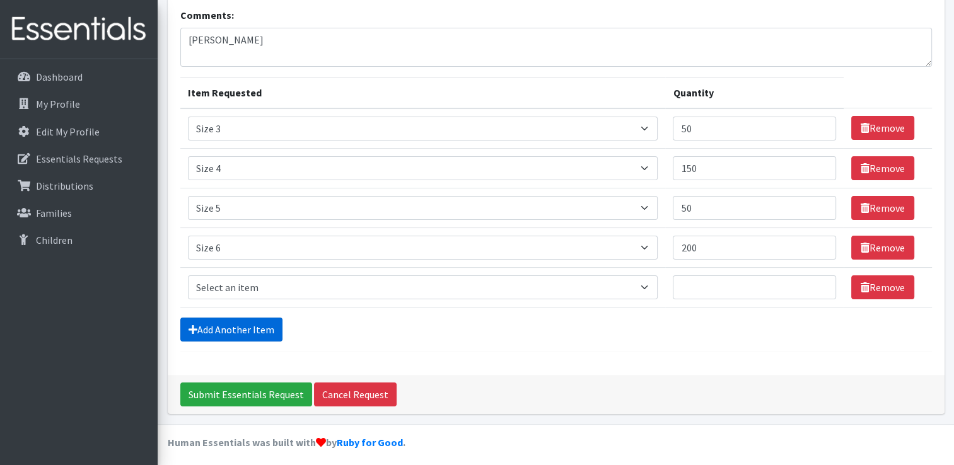
scroll to position [91, 0]
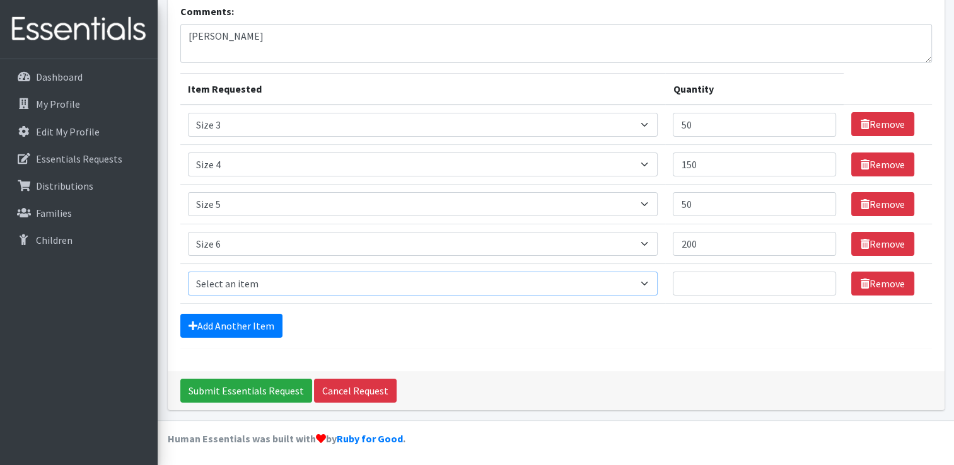
click at [651, 281] on select "Select an item Size 0/Newborn Size 1 Size 2 Size 3 Size 4 Size 5 Size 6 Size 7 …" at bounding box center [423, 284] width 470 height 24
select select "6073"
click at [188, 272] on select "Select an item Size 0/Newborn Size 1 Size 2 Size 3 Size 4 Size 5 Size 6 Size 7 …" at bounding box center [423, 284] width 470 height 24
click at [699, 284] on input "Quantity" at bounding box center [754, 284] width 163 height 24
type input "50"
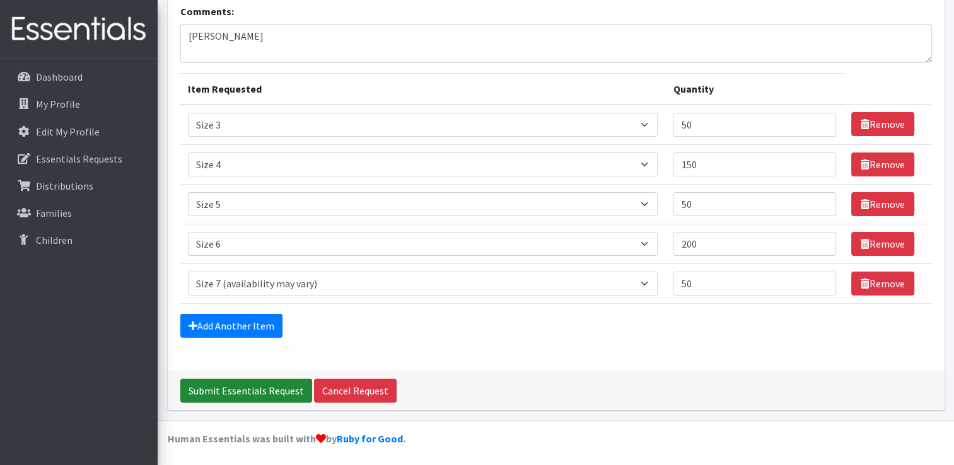
click at [210, 389] on input "Submit Essentials Request" at bounding box center [246, 391] width 132 height 24
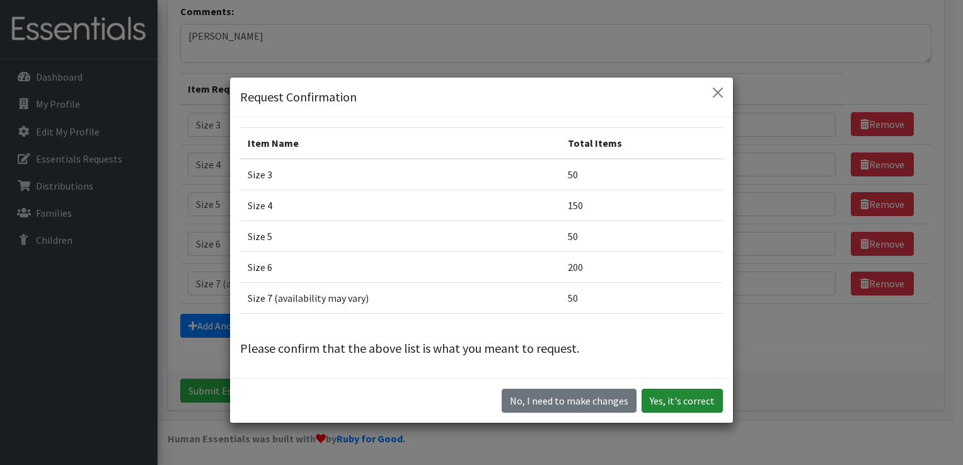
click at [666, 397] on button "Yes, it's correct" at bounding box center [682, 401] width 81 height 24
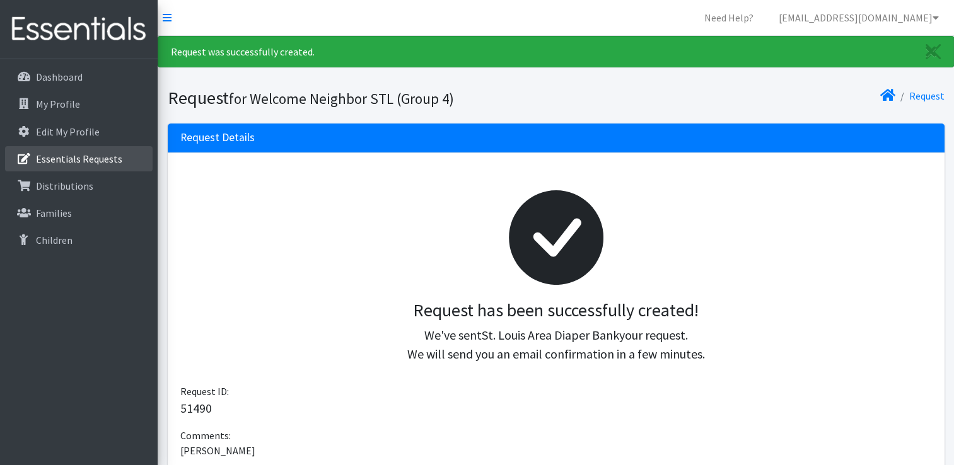
click at [47, 156] on p "Essentials Requests" at bounding box center [79, 159] width 86 height 13
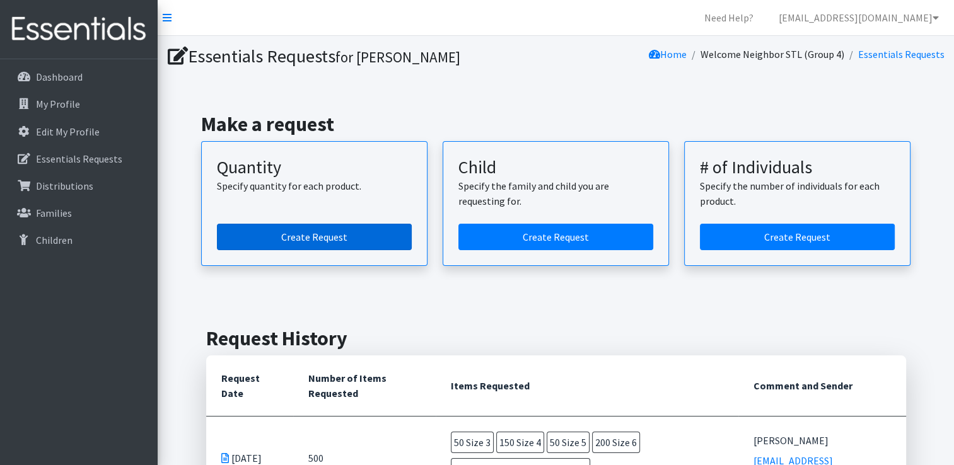
click at [298, 240] on link "Create Request" at bounding box center [314, 237] width 195 height 26
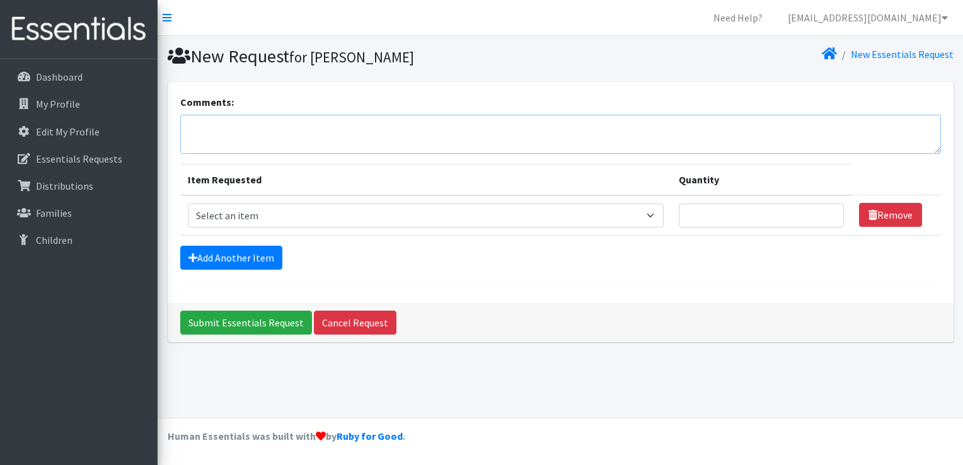
click at [240, 127] on textarea "Comments:" at bounding box center [560, 134] width 761 height 39
type textarea "[PERSON_NAME]"
click at [658, 216] on select "Select an item Size 0/Newborn Size 1 Size 2 Size 3 Size 4 Size 5 Size 6 Size 7 …" at bounding box center [426, 216] width 477 height 24
select select "1094"
click at [188, 204] on select "Select an item Size 0/Newborn Size 1 Size 2 Size 3 Size 4 Size 5 Size 6 Size 7 …" at bounding box center [426, 216] width 477 height 24
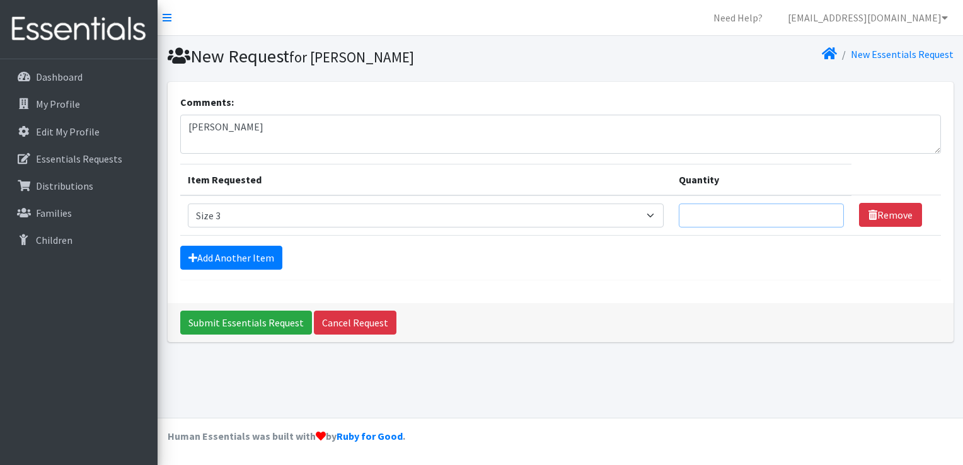
click at [796, 214] on input "Quantity" at bounding box center [761, 216] width 165 height 24
type input "50"
click at [255, 261] on link "Add Another Item" at bounding box center [231, 258] width 102 height 24
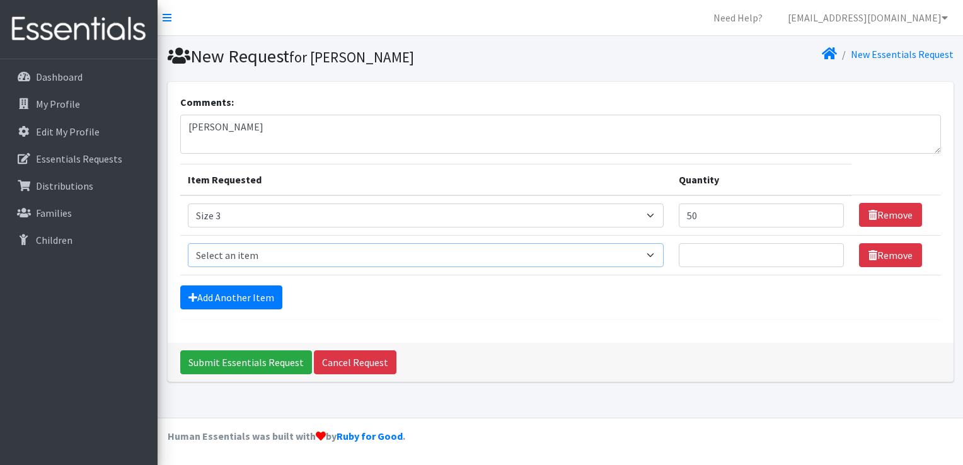
click at [653, 256] on select "Select an item Size 0/Newborn Size 1 Size 2 Size 3 Size 4 Size 5 Size 6 Size 7 …" at bounding box center [426, 255] width 477 height 24
select select "1097"
click at [188, 243] on select "Select an item Size 0/Newborn Size 1 Size 2 Size 3 Size 4 Size 5 Size 6 Size 7 …" at bounding box center [426, 255] width 477 height 24
click at [738, 251] on input "Quantity" at bounding box center [761, 255] width 165 height 24
type input "150"
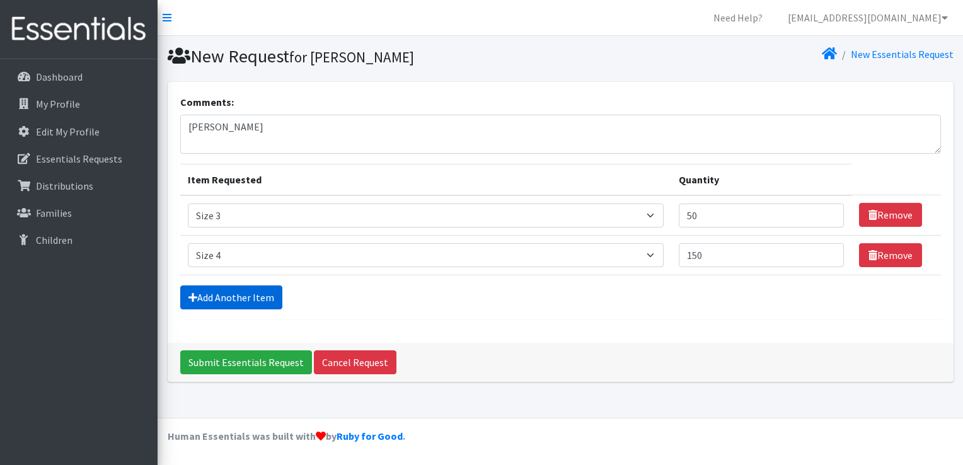
click at [274, 297] on link "Add Another Item" at bounding box center [231, 298] width 102 height 24
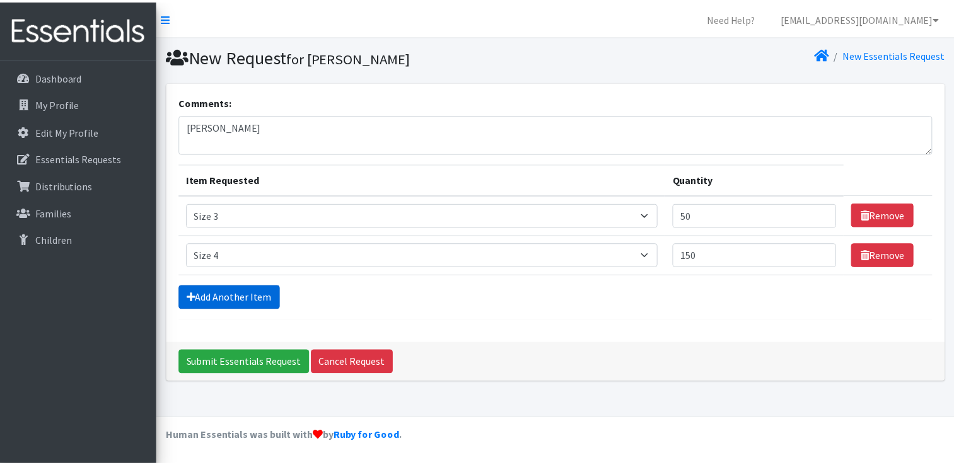
scroll to position [11, 0]
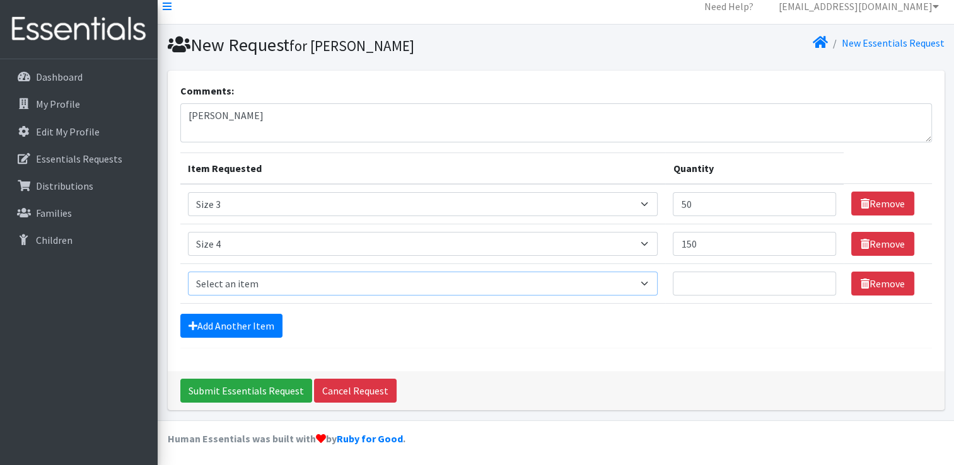
click at [649, 281] on select "Select an item Size 0/Newborn Size 1 Size 2 Size 3 Size 4 Size 5 Size 6 Size 7 …" at bounding box center [423, 284] width 470 height 24
select select "1098"
click at [188, 272] on select "Select an item Size 0/Newborn Size 1 Size 2 Size 3 Size 4 Size 5 Size 6 Size 7 …" at bounding box center [423, 284] width 470 height 24
click at [706, 286] on input "Quantity" at bounding box center [754, 284] width 163 height 24
type input "100"
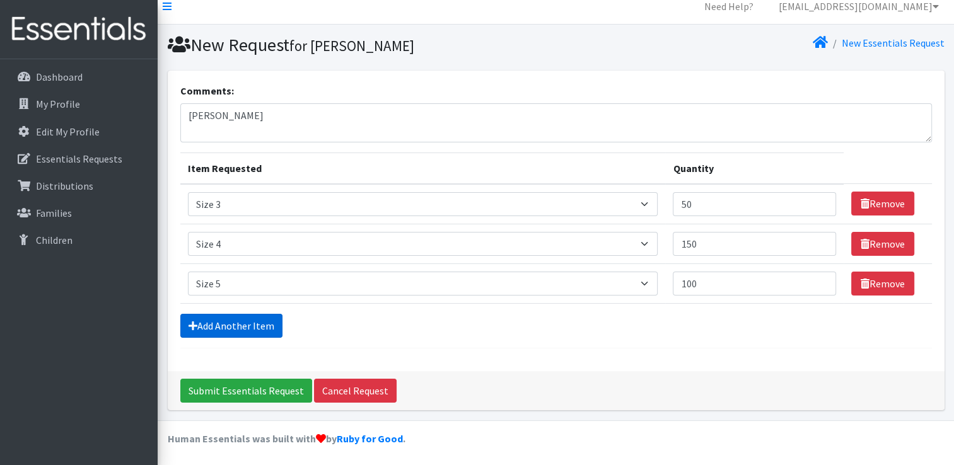
click at [242, 323] on link "Add Another Item" at bounding box center [231, 326] width 102 height 24
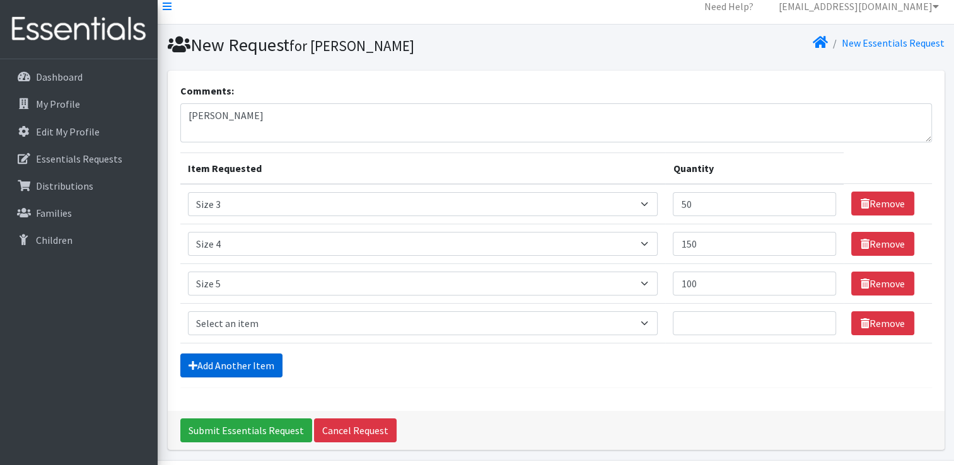
scroll to position [51, 0]
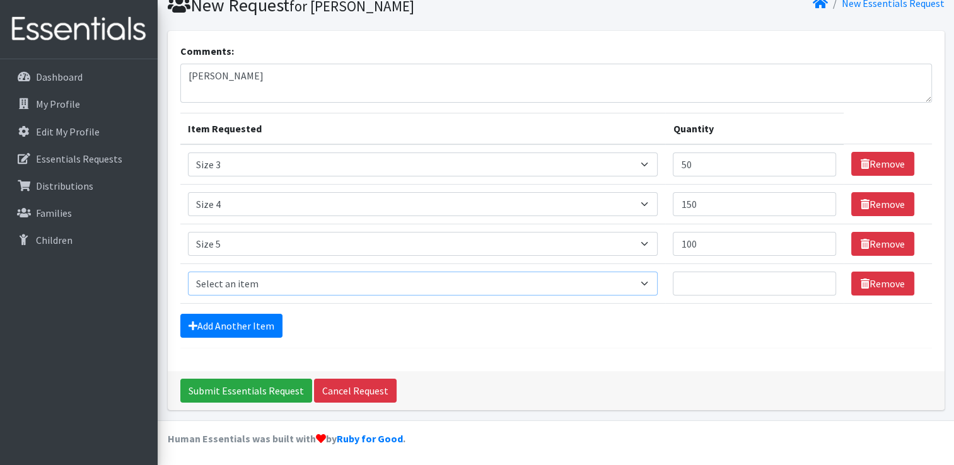
click at [247, 282] on select "Select an item Size 0/Newborn Size 1 Size 2 Size 3 Size 4 Size 5 Size 6 Size 7 …" at bounding box center [423, 284] width 470 height 24
select select "1100"
click at [188, 272] on select "Select an item Size 0/Newborn Size 1 Size 2 Size 3 Size 4 Size 5 Size 6 Size 7 …" at bounding box center [423, 284] width 470 height 24
click at [704, 284] on input "Quantity" at bounding box center [754, 284] width 163 height 24
type input "50"
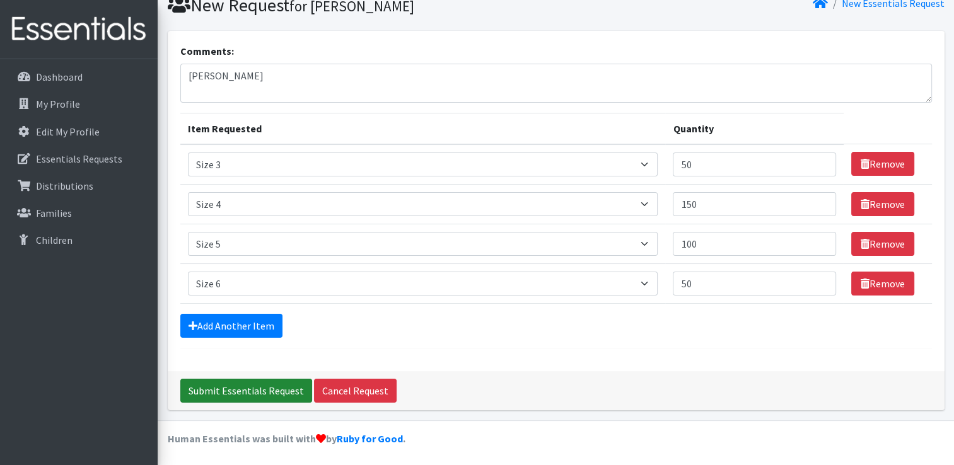
click at [267, 392] on input "Submit Essentials Request" at bounding box center [246, 391] width 132 height 24
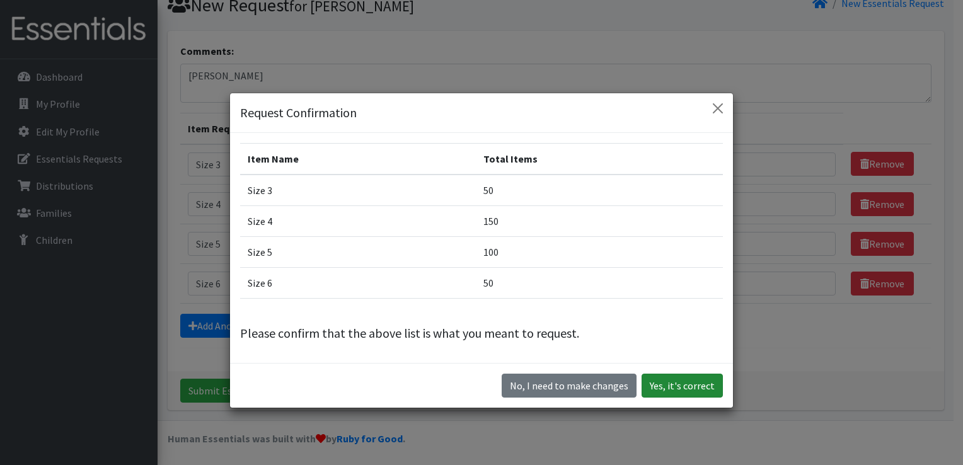
click at [675, 380] on button "Yes, it's correct" at bounding box center [682, 386] width 81 height 24
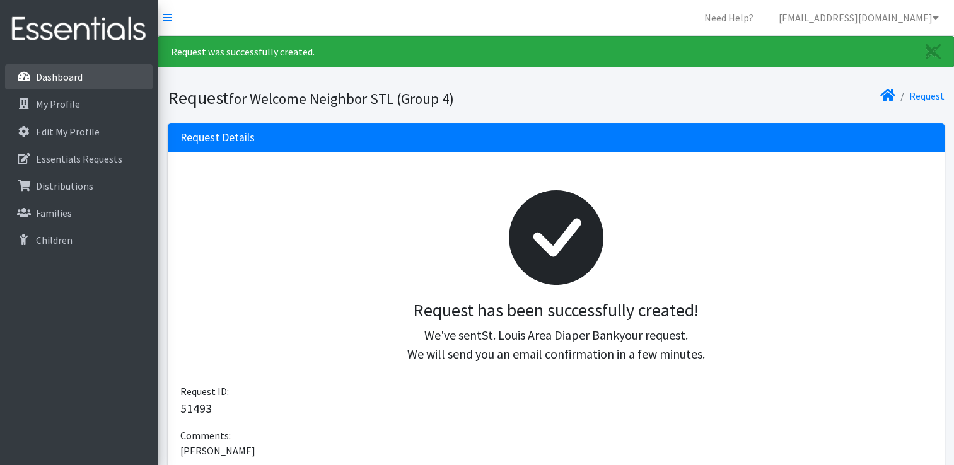
click at [67, 75] on p "Dashboard" at bounding box center [59, 77] width 47 height 13
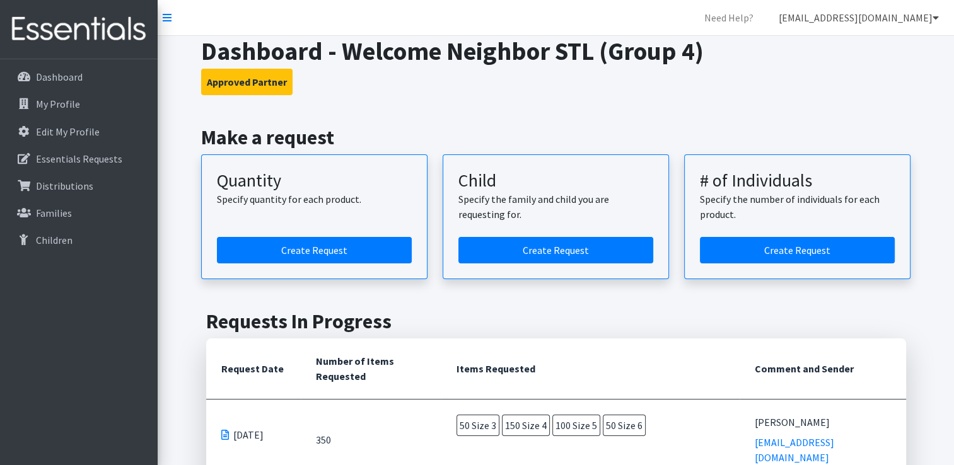
click at [910, 18] on link "[EMAIL_ADDRESS][DOMAIN_NAME]" at bounding box center [859, 17] width 180 height 25
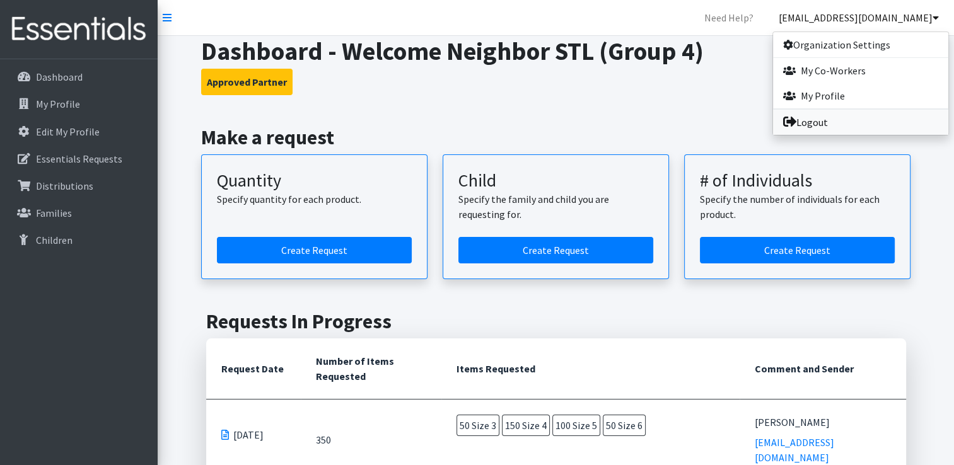
click at [815, 127] on link "Logout" at bounding box center [860, 122] width 175 height 25
